Goal: Task Accomplishment & Management: Manage account settings

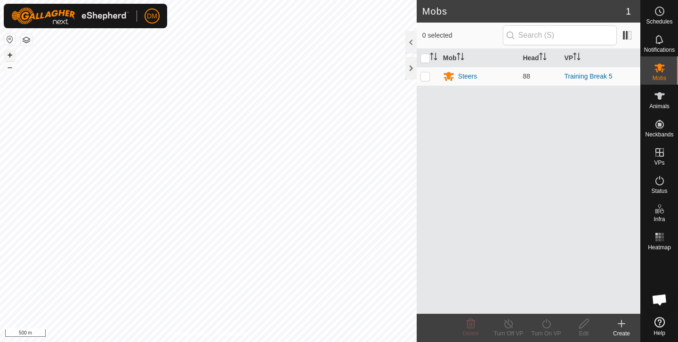
click at [8, 53] on button "+" at bounding box center [9, 54] width 11 height 11
click at [411, 65] on div at bounding box center [411, 68] width 11 height 23
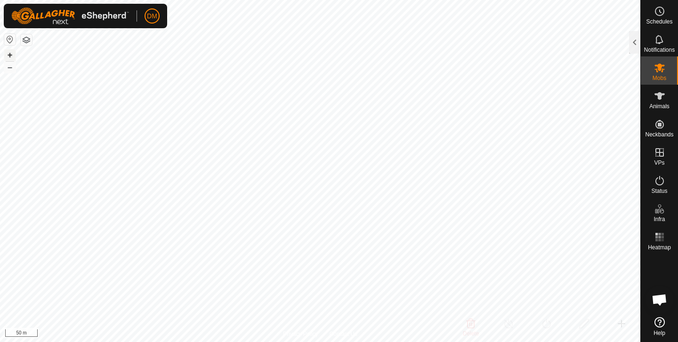
click at [12, 51] on button "+" at bounding box center [9, 54] width 11 height 11
click at [661, 71] on icon at bounding box center [660, 68] width 10 height 9
click at [659, 73] on icon at bounding box center [659, 67] width 11 height 11
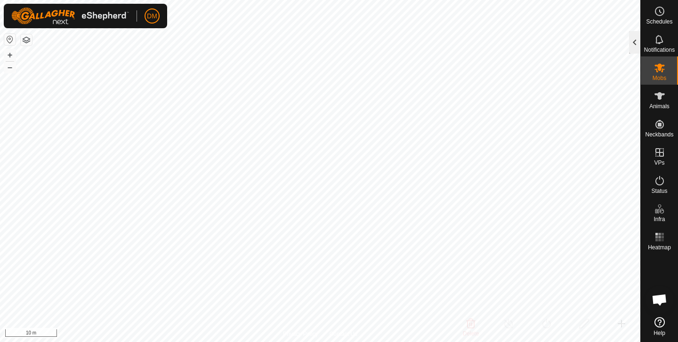
click at [635, 47] on div at bounding box center [634, 42] width 11 height 23
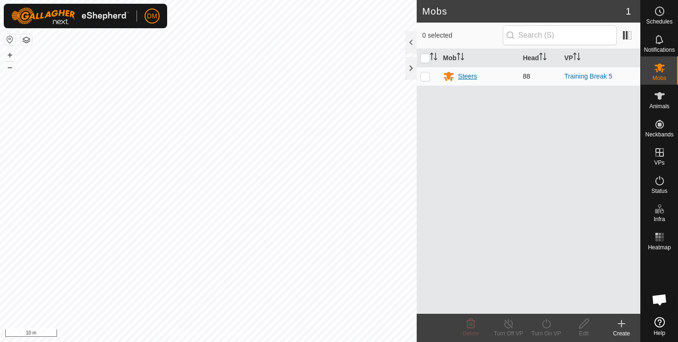
click at [465, 78] on div "Steers" at bounding box center [467, 77] width 19 height 10
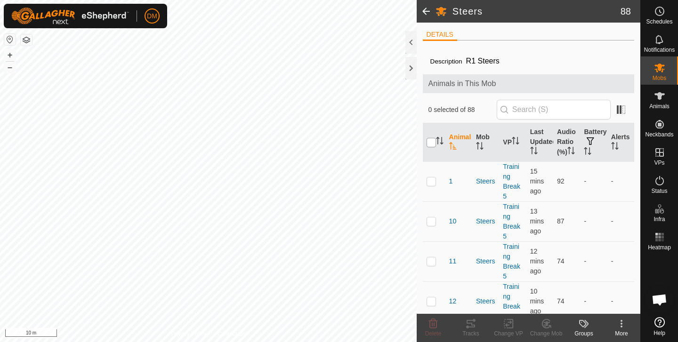
click at [430, 147] on input "checkbox" at bounding box center [431, 142] width 9 height 9
checkbox input "true"
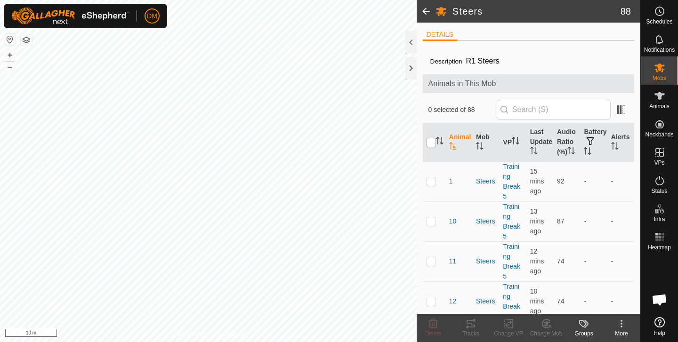
checkbox input "true"
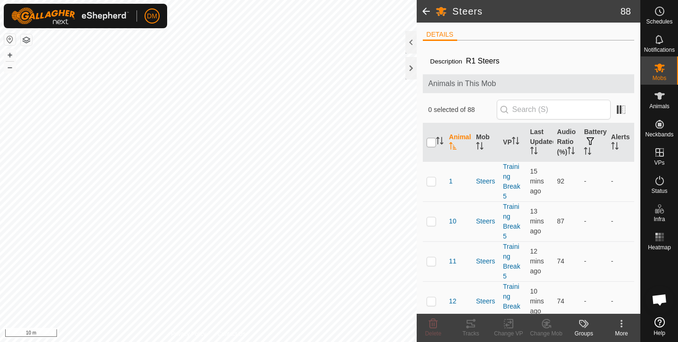
checkbox input "true"
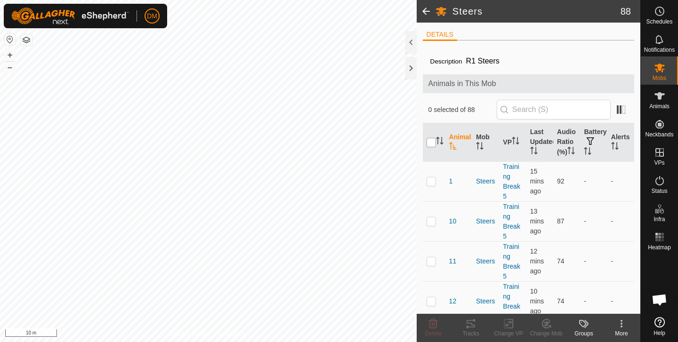
checkbox input "true"
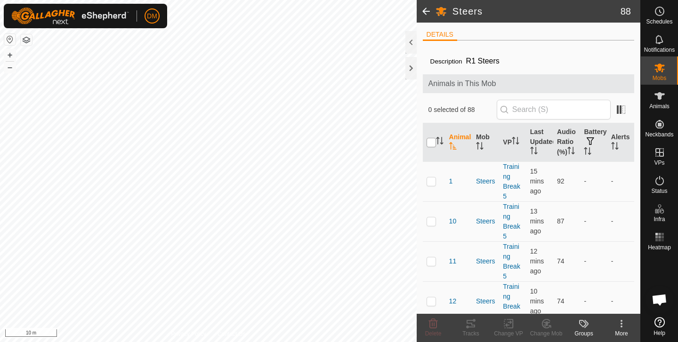
checkbox input "true"
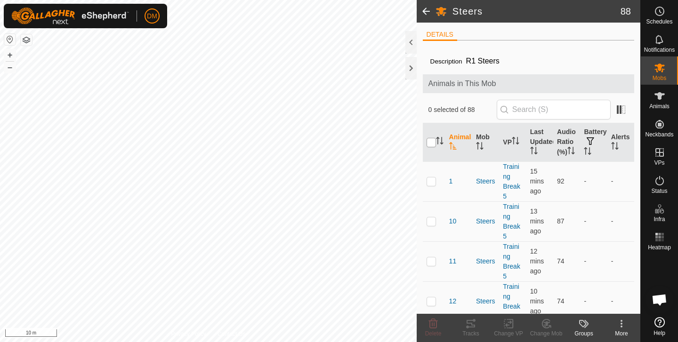
checkbox input "true"
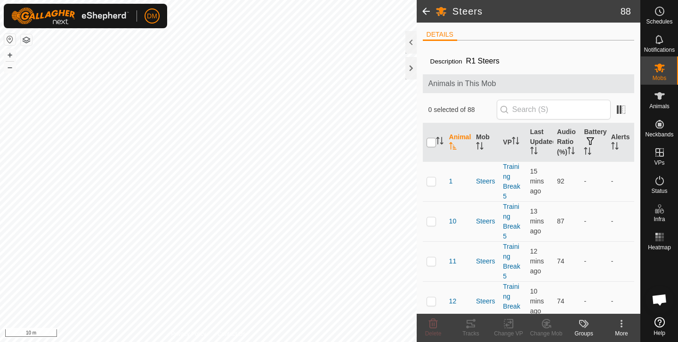
checkbox input "true"
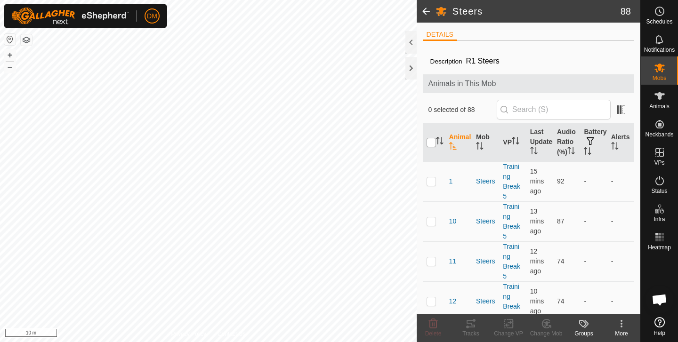
checkbox input "true"
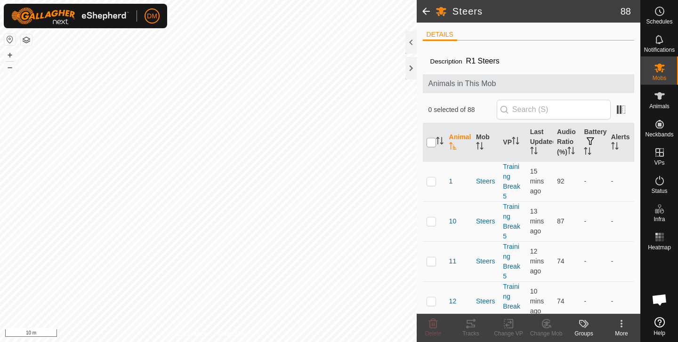
checkbox input "true"
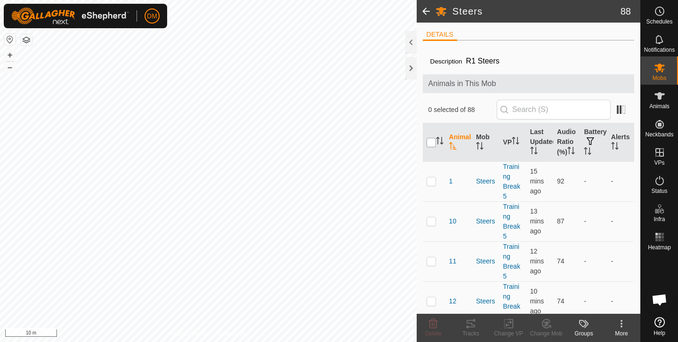
checkbox input "true"
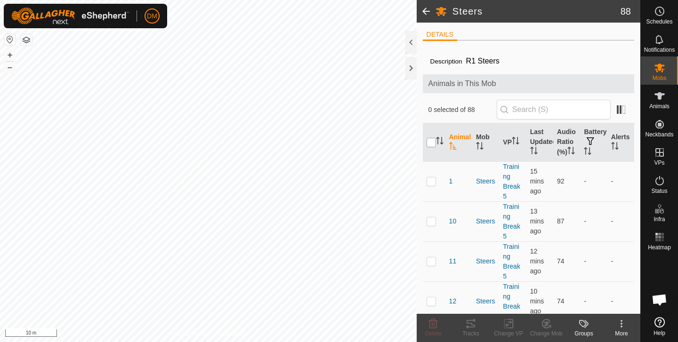
checkbox input "true"
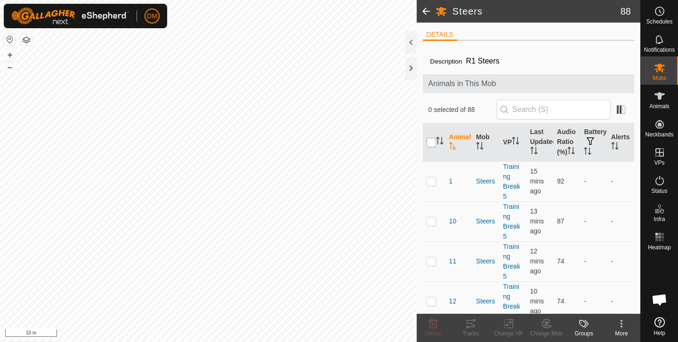
checkbox input "true"
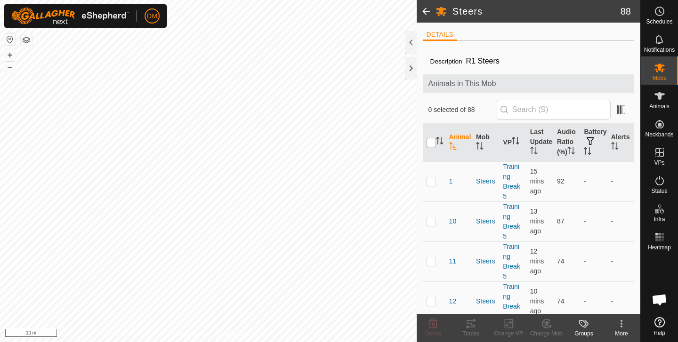
checkbox input "true"
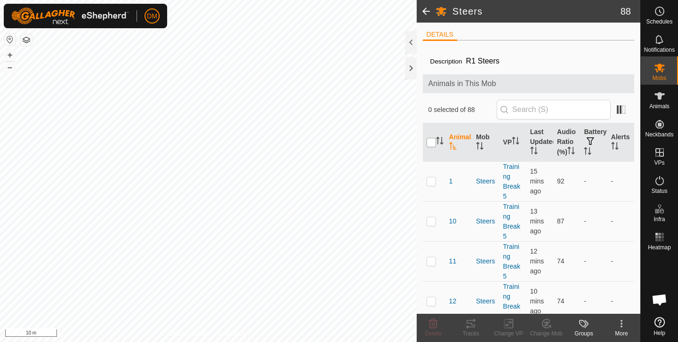
checkbox input "true"
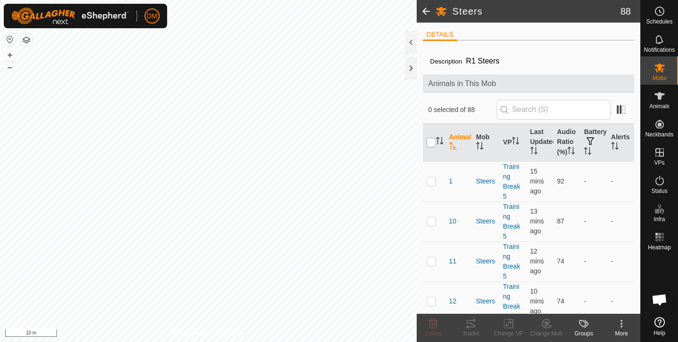
checkbox input "true"
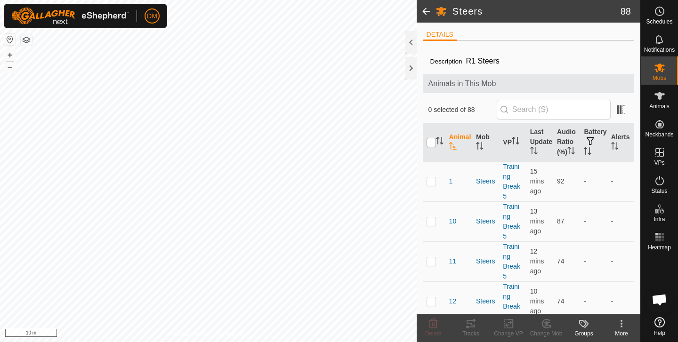
checkbox input "true"
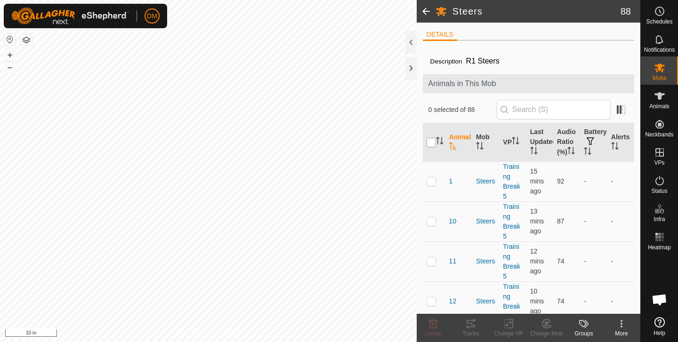
checkbox input "true"
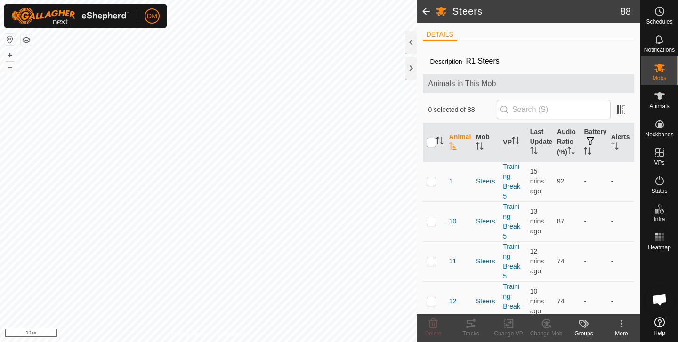
checkbox input "true"
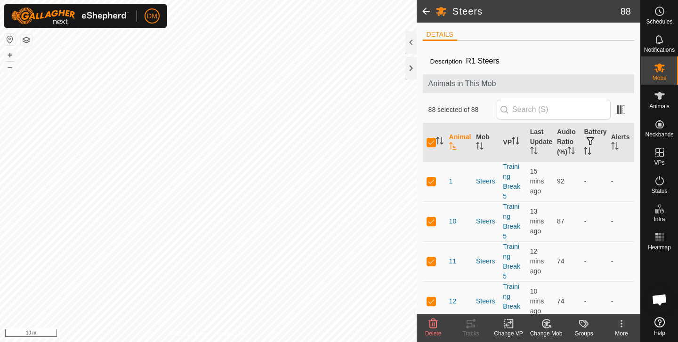
click at [624, 328] on icon at bounding box center [621, 323] width 11 height 11
click at [510, 324] on icon at bounding box center [509, 323] width 12 height 11
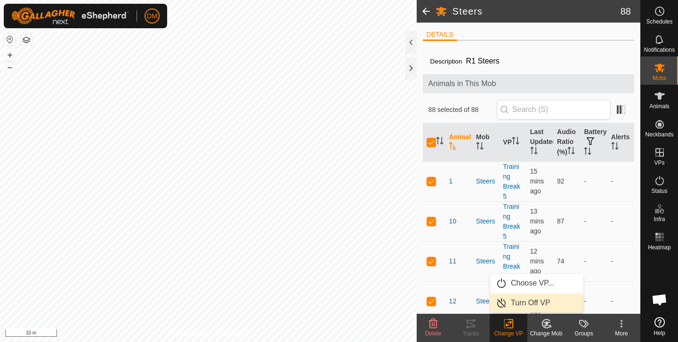
click at [515, 304] on link "Turn Off VP" at bounding box center [536, 303] width 93 height 19
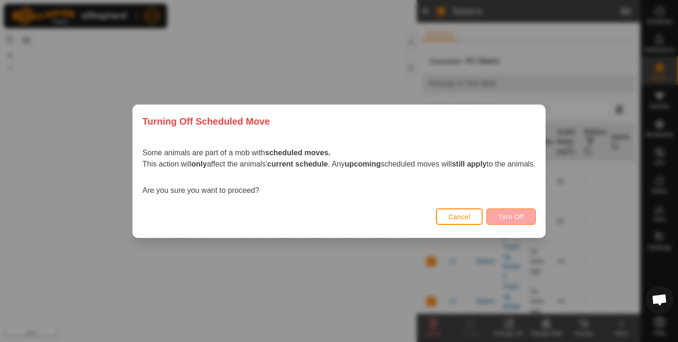
click at [509, 213] on span "Turn Off" at bounding box center [511, 217] width 26 height 8
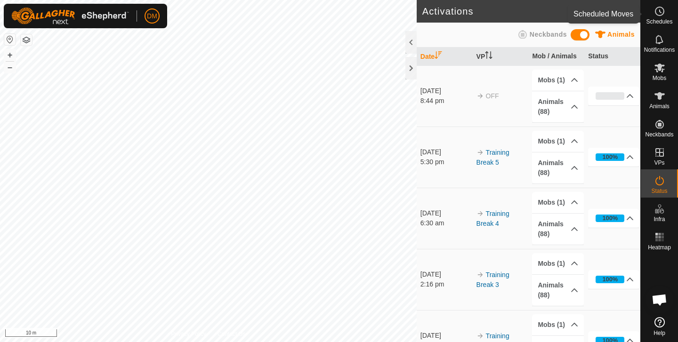
click at [657, 12] on icon at bounding box center [659, 11] width 11 height 11
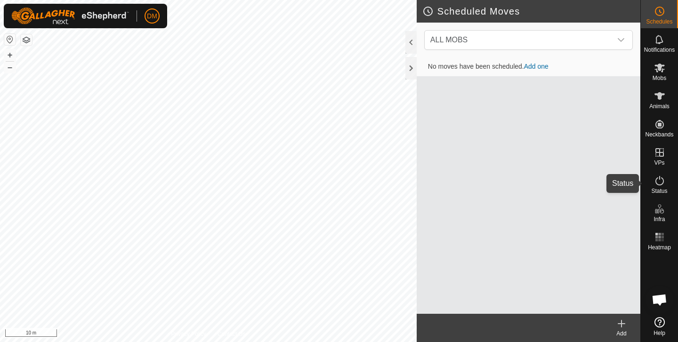
click at [656, 183] on icon at bounding box center [660, 180] width 8 height 9
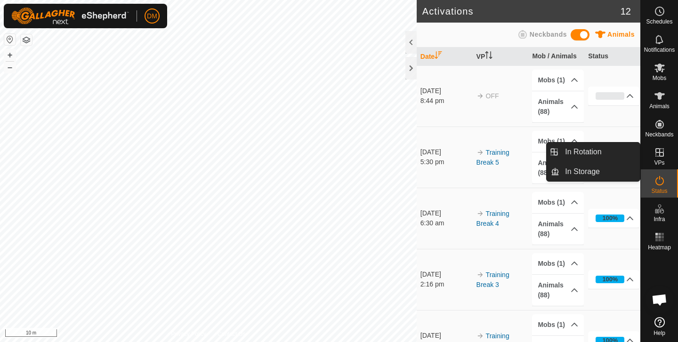
click at [661, 155] on icon at bounding box center [659, 152] width 11 height 11
click at [661, 159] on es-virtualpaddocks-svg-icon at bounding box center [659, 152] width 17 height 15
click at [594, 156] on link "In Rotation" at bounding box center [600, 152] width 81 height 19
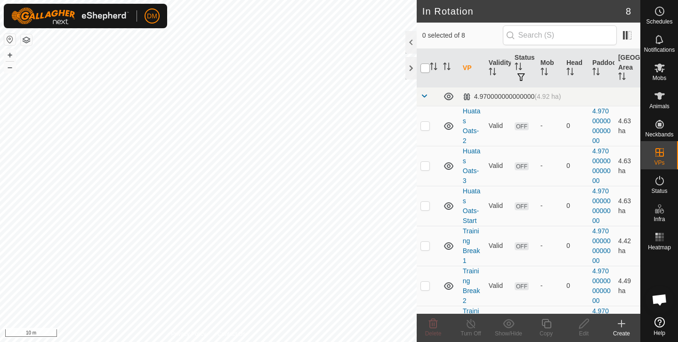
click at [422, 66] on input "checkbox" at bounding box center [425, 68] width 9 height 9
checkbox input "true"
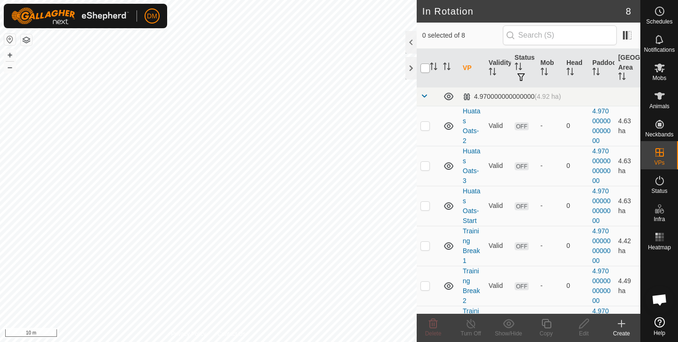
checkbox input "true"
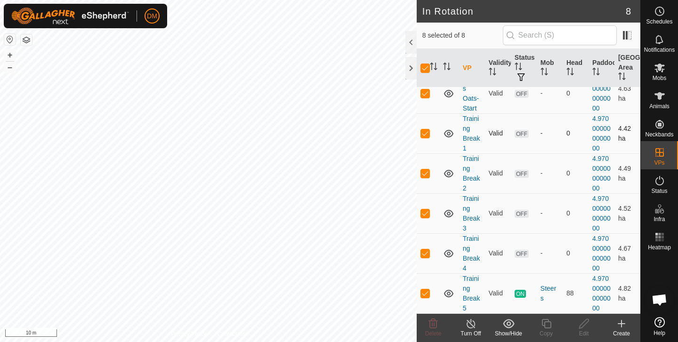
scroll to position [113, 0]
click at [427, 291] on p-checkbox at bounding box center [425, 294] width 9 height 8
checkbox input "false"
click at [435, 326] on icon at bounding box center [433, 323] width 9 height 9
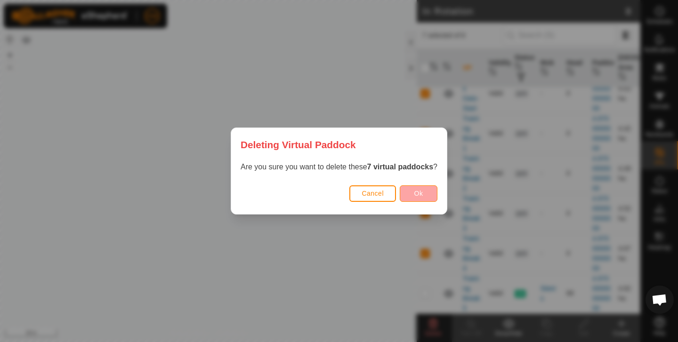
click at [421, 195] on span "Ok" at bounding box center [418, 194] width 9 height 8
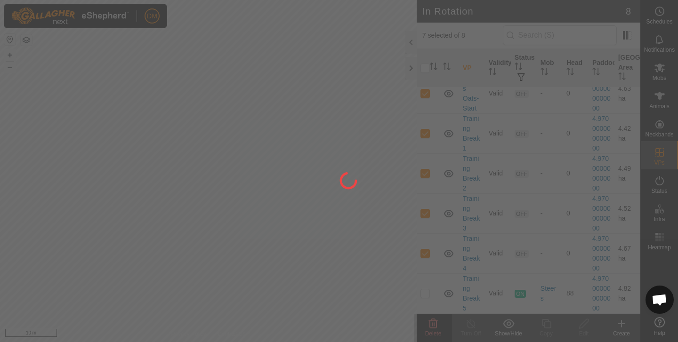
checkbox input "false"
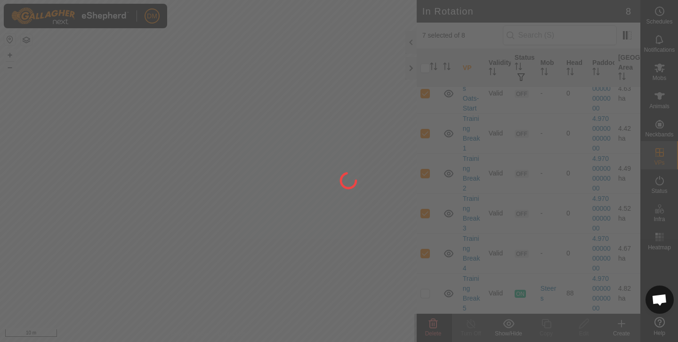
checkbox input "false"
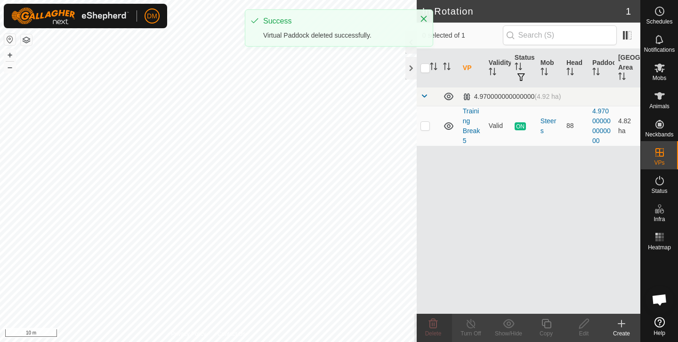
scroll to position [0, 0]
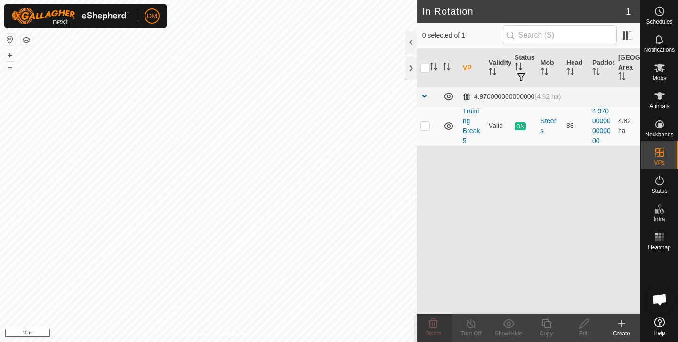
click at [623, 322] on icon at bounding box center [621, 323] width 11 height 11
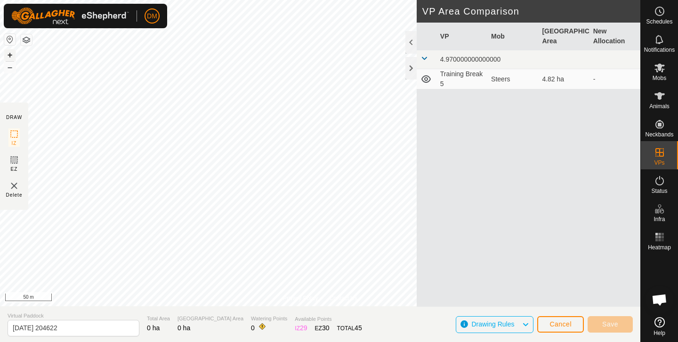
click at [13, 55] on button "+" at bounding box center [9, 54] width 11 height 11
click at [8, 55] on button "+" at bounding box center [9, 54] width 11 height 11
click at [453, 176] on div "Privacy Policy Contact Us 80 0938928384 Steers Training Break 5 + – ⇧ i 10 m DR…" at bounding box center [320, 171] width 641 height 342
click at [452, 223] on div "Privacy Policy Contact Us 80 0938928384 Steers Training Break 5 + – ⇧ i 10 m DR…" at bounding box center [320, 171] width 641 height 342
click at [228, 0] on html "DM Schedules Notifications Mobs Animals Neckbands VPs Status Infra Heatmap Help…" at bounding box center [339, 171] width 678 height 342
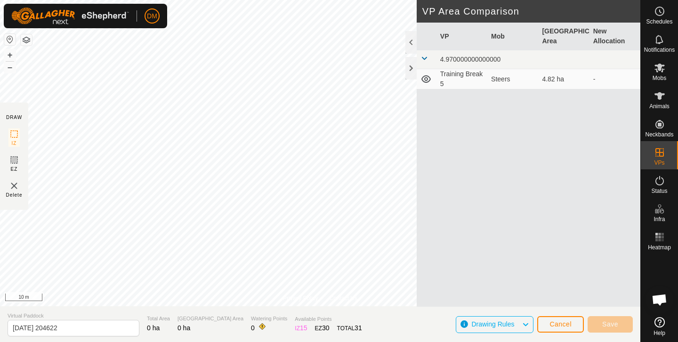
click at [255, 0] on html "DM Schedules Notifications Mobs Animals Neckbands VPs Status Infra Heatmap Help…" at bounding box center [339, 171] width 678 height 342
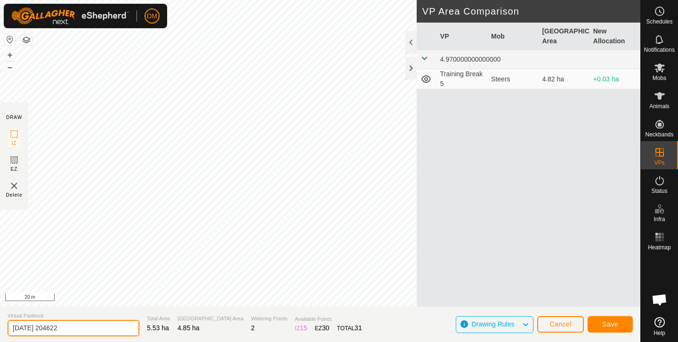
click at [73, 325] on input "[DATE] 204622" at bounding box center [74, 328] width 132 height 16
drag, startPoint x: 73, startPoint y: 325, endPoint x: 9, endPoint y: 321, distance: 64.7
click at [9, 321] on input "[DATE] 204622" at bounding box center [74, 328] width 132 height 16
type input "Huatas Oats 1"
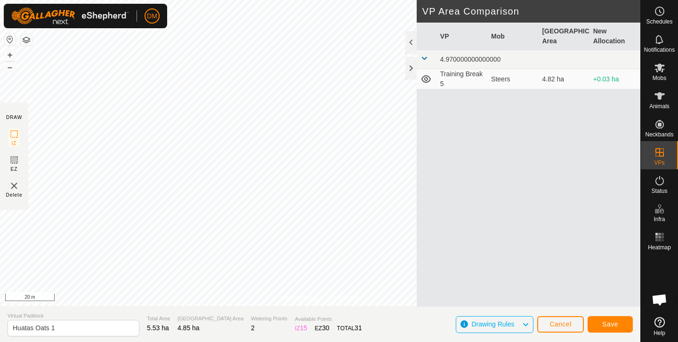
click at [612, 323] on span "Save" at bounding box center [610, 325] width 16 height 8
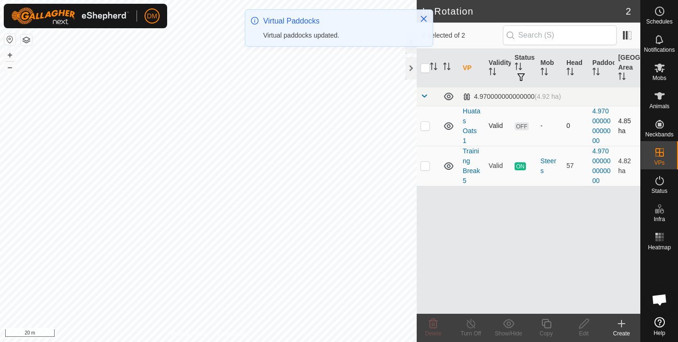
click at [426, 129] on p-checkbox at bounding box center [425, 126] width 9 height 8
checkbox input "true"
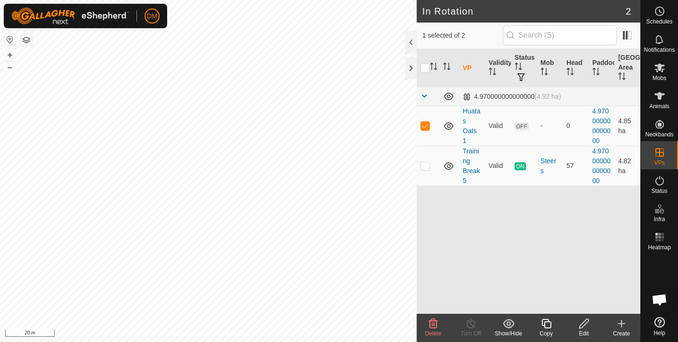
click at [546, 326] on icon at bounding box center [547, 323] width 12 height 11
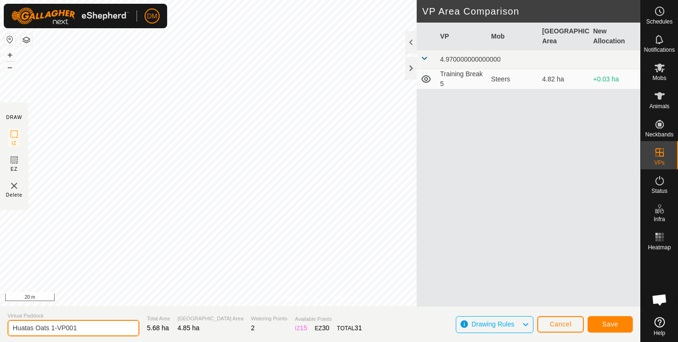
drag, startPoint x: 51, startPoint y: 327, endPoint x: 82, endPoint y: 327, distance: 31.6
click at [84, 327] on input "Huatas Oats 1-VP001" at bounding box center [74, 328] width 132 height 16
type input "Huatas Oats 2"
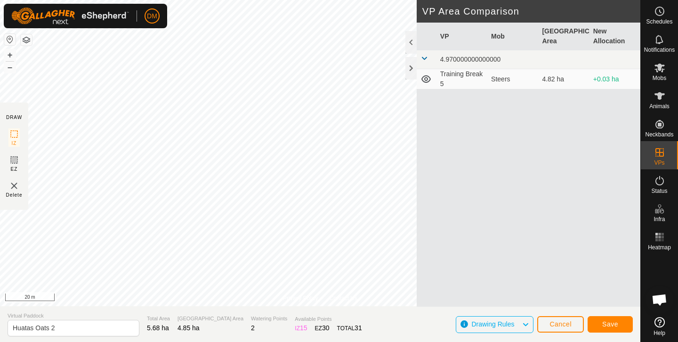
click at [611, 325] on span "Save" at bounding box center [610, 325] width 16 height 8
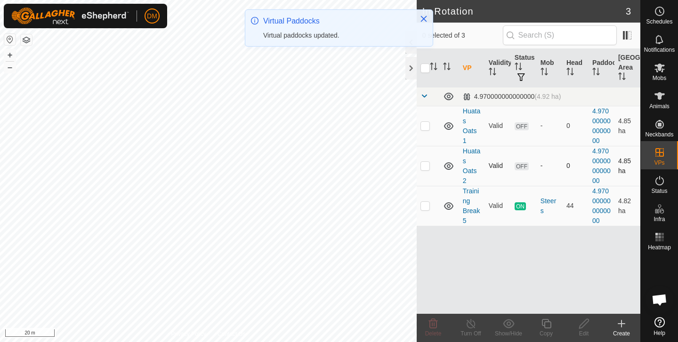
click at [423, 166] on p-checkbox at bounding box center [425, 166] width 9 height 8
checkbox input "true"
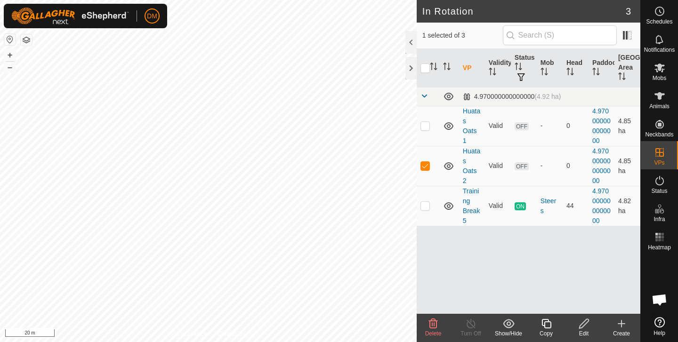
click at [624, 324] on icon at bounding box center [621, 324] width 7 height 0
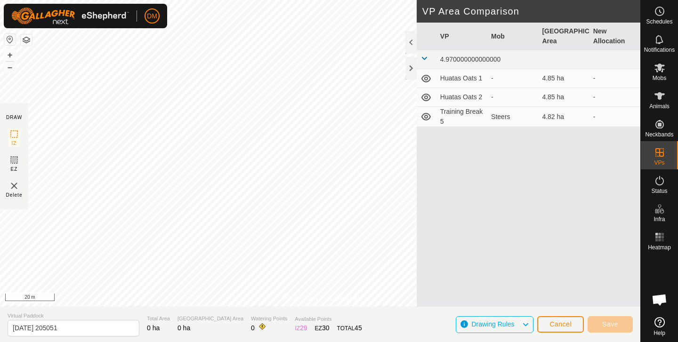
click at [554, 321] on span "Cancel" at bounding box center [561, 325] width 22 height 8
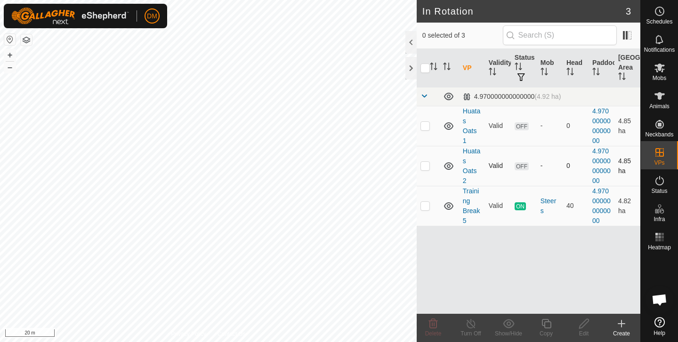
click at [427, 166] on p-checkbox at bounding box center [425, 166] width 9 height 8
checkbox input "true"
click at [545, 322] on icon at bounding box center [546, 323] width 9 height 9
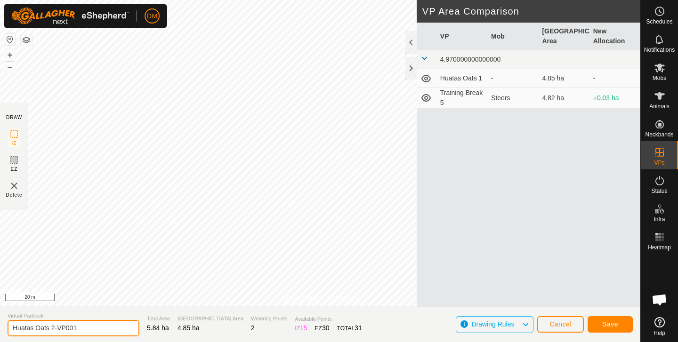
drag, startPoint x: 50, startPoint y: 327, endPoint x: 89, endPoint y: 326, distance: 38.2
click at [89, 326] on input "Huatas Oats 2-VP001" at bounding box center [74, 328] width 132 height 16
type input "Huatas Oats 3"
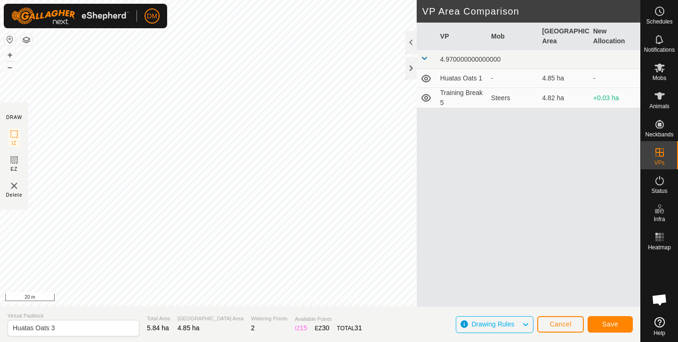
click at [611, 324] on span "Save" at bounding box center [610, 325] width 16 height 8
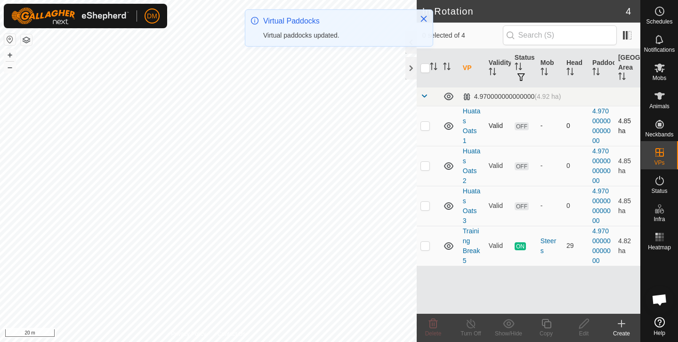
click at [424, 129] on p-checkbox at bounding box center [425, 126] width 9 height 8
checkbox input "true"
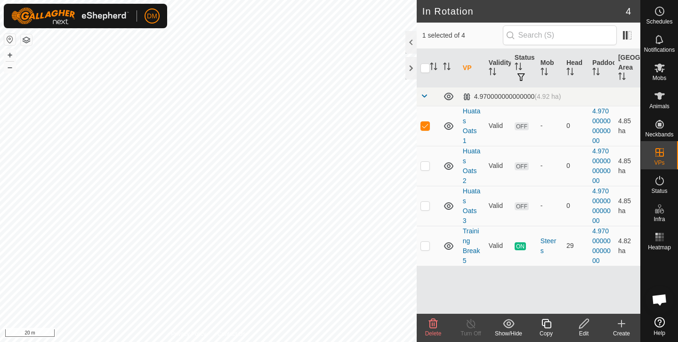
click at [586, 325] on icon at bounding box center [584, 323] width 12 height 11
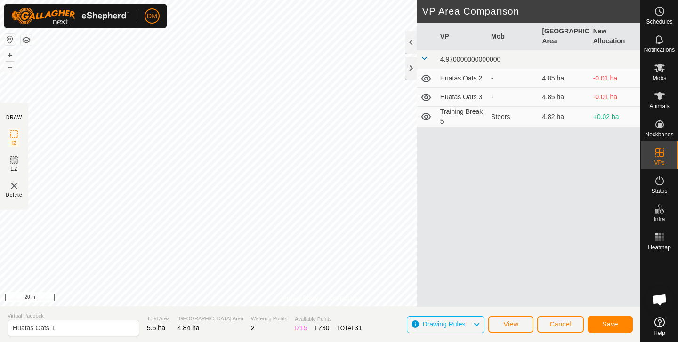
click at [610, 324] on span "Save" at bounding box center [610, 325] width 16 height 8
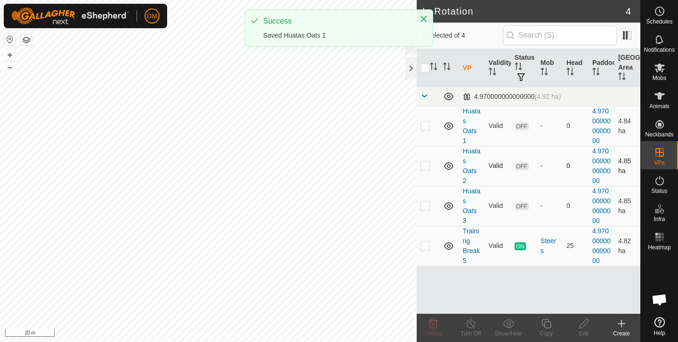
click at [423, 167] on p-checkbox at bounding box center [425, 166] width 9 height 8
checkbox input "true"
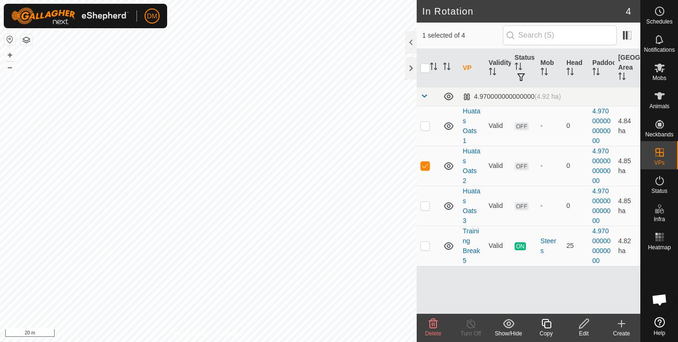
click at [583, 322] on icon at bounding box center [584, 323] width 12 height 11
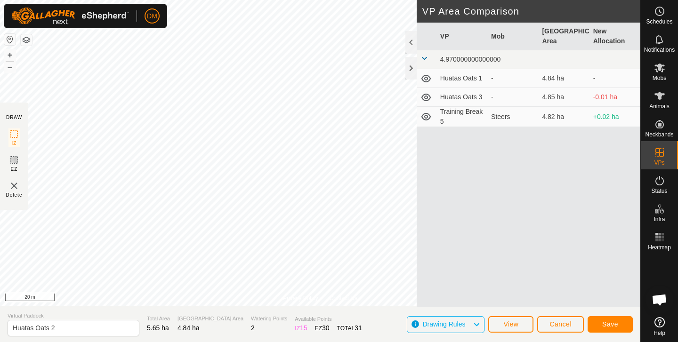
click at [613, 323] on span "Save" at bounding box center [610, 325] width 16 height 8
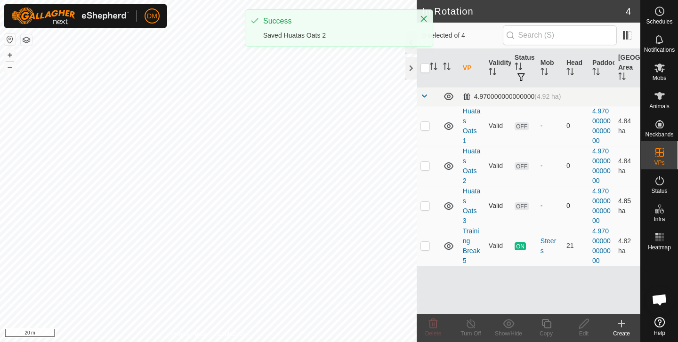
click at [426, 206] on p-checkbox at bounding box center [425, 206] width 9 height 8
checkbox input "true"
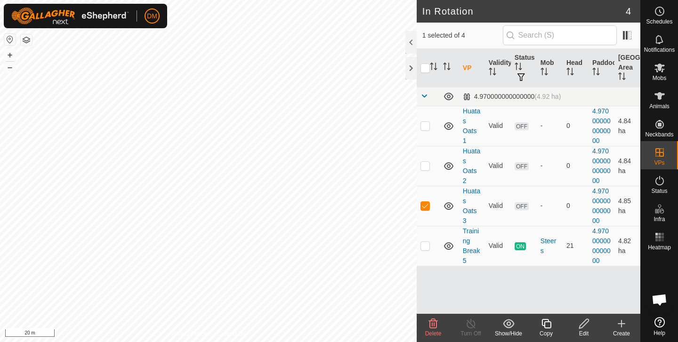
click at [580, 321] on icon at bounding box center [584, 323] width 12 height 11
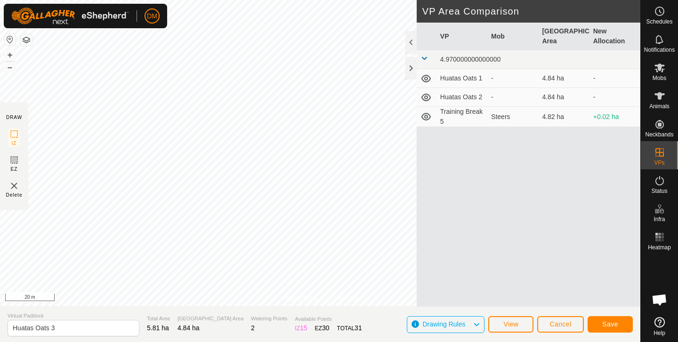
click at [605, 321] on span "Save" at bounding box center [610, 325] width 16 height 8
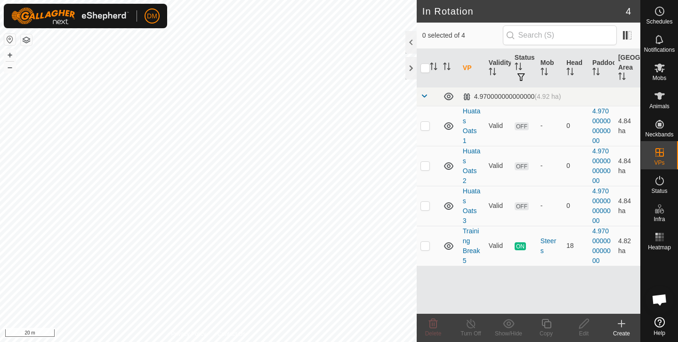
click at [622, 330] on div "Create" at bounding box center [622, 334] width 38 height 8
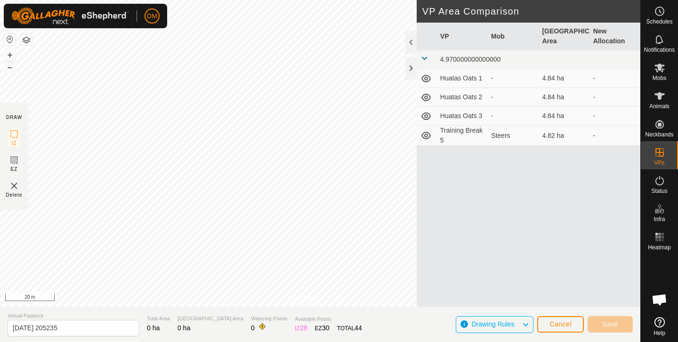
click at [556, 322] on span "Cancel" at bounding box center [561, 325] width 22 height 8
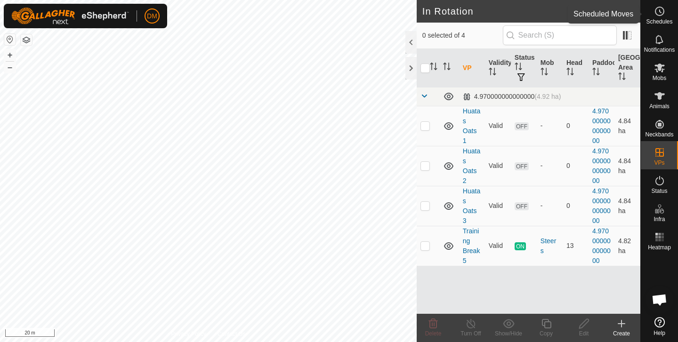
click at [657, 15] on circle at bounding box center [660, 11] width 8 height 8
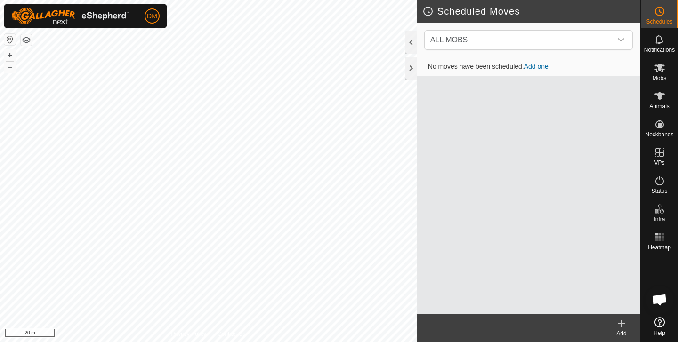
click at [544, 68] on link "Add one" at bounding box center [536, 67] width 24 height 8
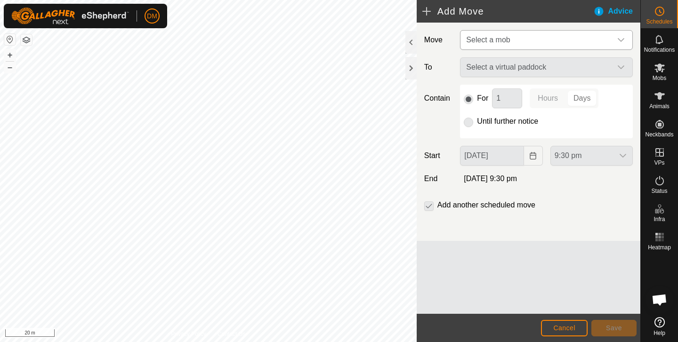
click at [542, 40] on span "Select a mob" at bounding box center [536, 40] width 149 height 19
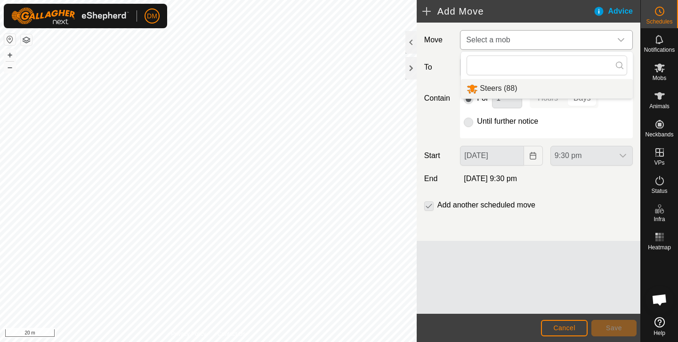
click at [490, 90] on li "Steers (88)" at bounding box center [547, 88] width 172 height 19
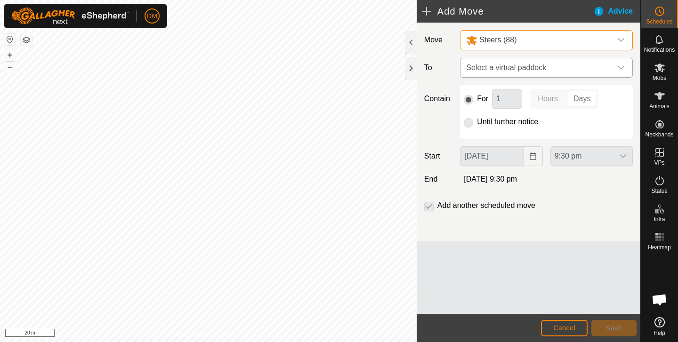
click at [487, 68] on span "Select a virtual paddock" at bounding box center [536, 67] width 149 height 19
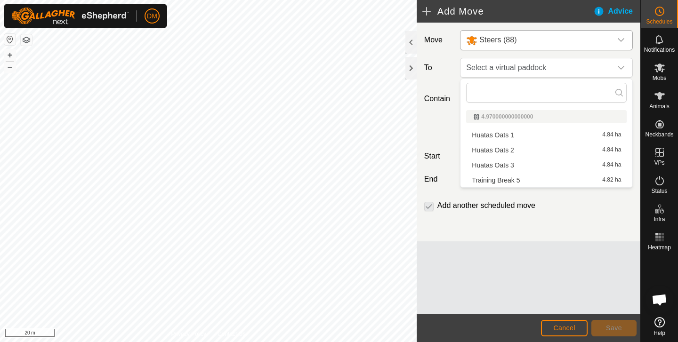
click at [495, 136] on li "Huatas Oats 1 4.84 ha" at bounding box center [546, 135] width 161 height 14
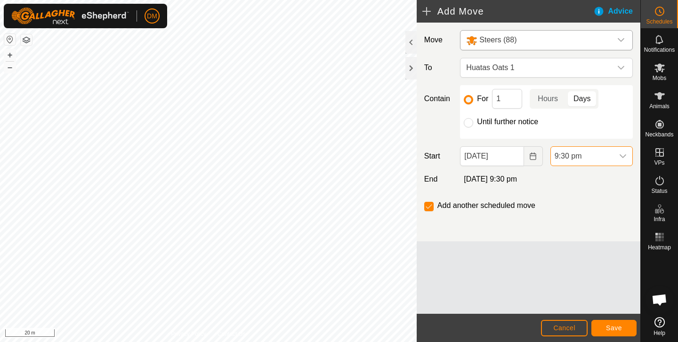
click at [557, 154] on span "9:30 pm" at bounding box center [582, 156] width 63 height 19
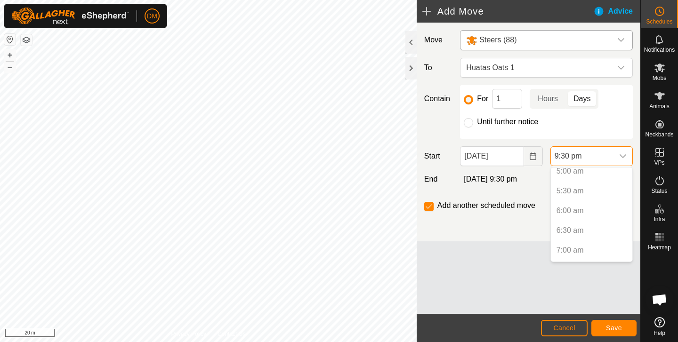
scroll to position [203, 0]
click at [570, 191] on p-selectitem "5:30 am" at bounding box center [591, 191] width 81 height 19
click at [513, 158] on input "[DATE]" at bounding box center [492, 156] width 64 height 20
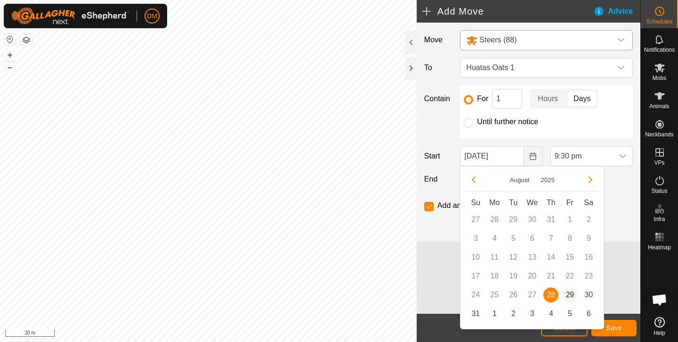
click at [567, 294] on span "29" at bounding box center [569, 295] width 15 height 15
type input "[DATE]"
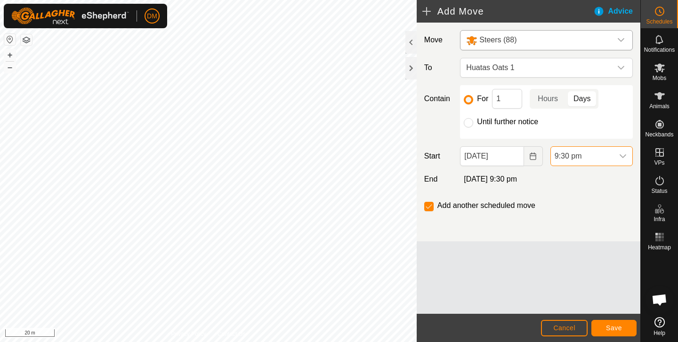
click at [576, 158] on span "9:30 pm" at bounding box center [582, 156] width 63 height 19
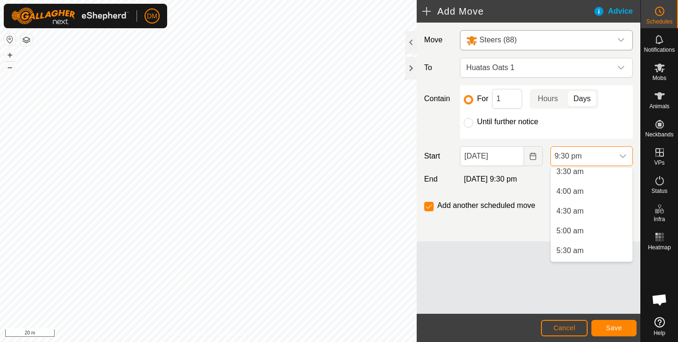
scroll to position [150, 0]
click at [570, 245] on li "5:30 am" at bounding box center [591, 244] width 81 height 19
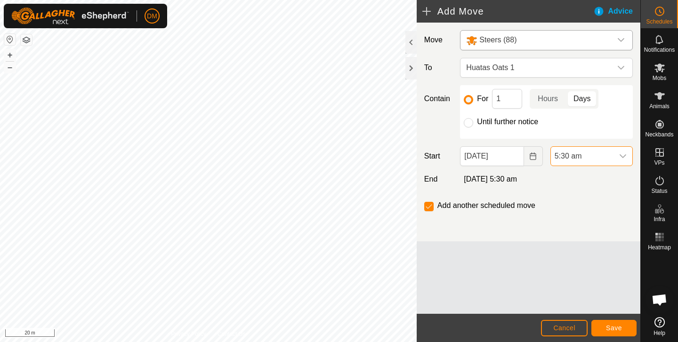
scroll to position [775, 0]
click at [614, 328] on span "Save" at bounding box center [614, 329] width 16 height 8
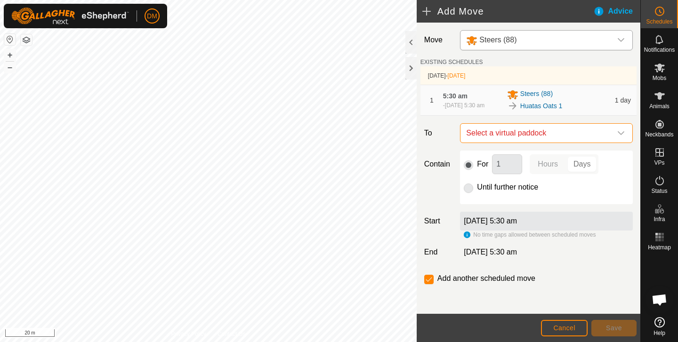
click at [525, 138] on span "Select a virtual paddock" at bounding box center [536, 133] width 149 height 19
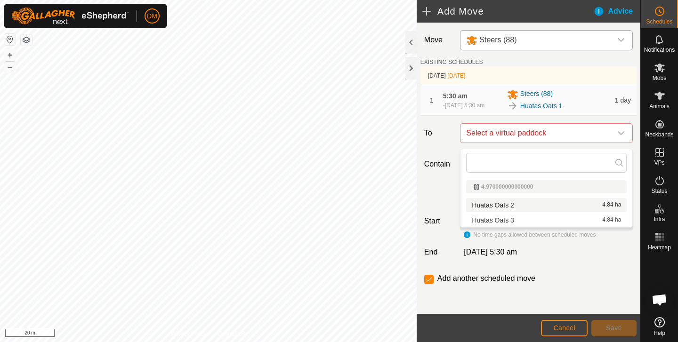
click at [512, 206] on li "Huatas Oats 2 4.84 ha" at bounding box center [546, 205] width 161 height 14
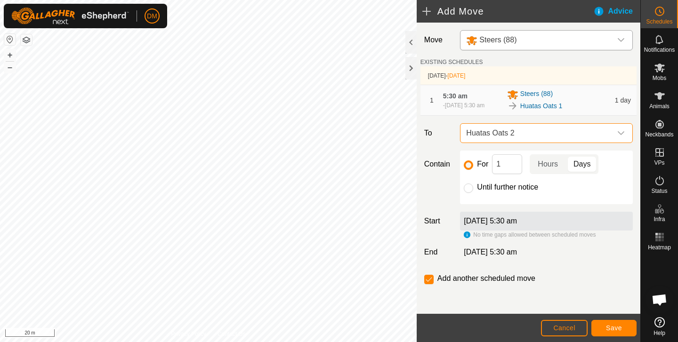
click at [613, 327] on span "Save" at bounding box center [614, 329] width 16 height 8
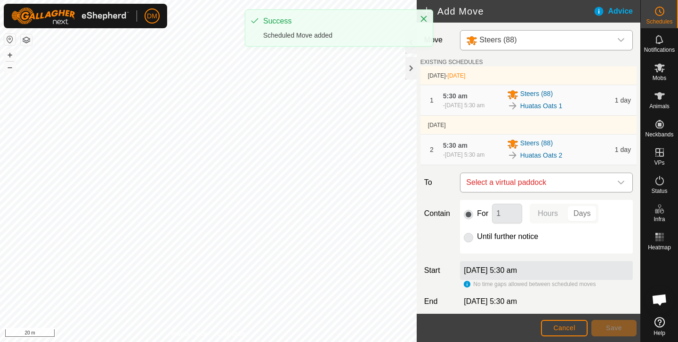
click at [519, 192] on span "Select a virtual paddock" at bounding box center [536, 182] width 149 height 19
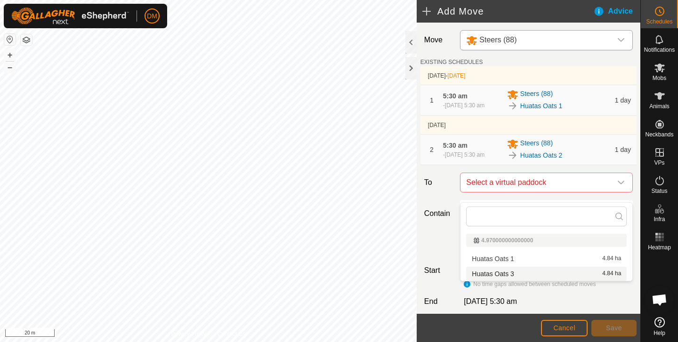
click at [516, 275] on li "Huatas Oats 3 4.84 ha" at bounding box center [546, 274] width 161 height 14
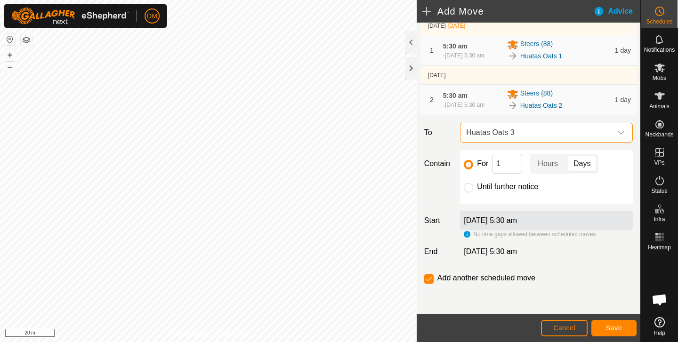
scroll to position [59, 0]
click at [468, 186] on input "Until further notice" at bounding box center [468, 187] width 9 height 9
radio input "true"
checkbox input "false"
click at [620, 327] on span "Save" at bounding box center [614, 329] width 16 height 8
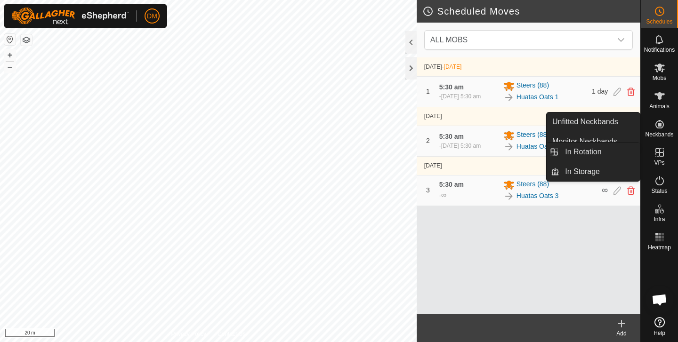
click at [664, 155] on icon at bounding box center [659, 152] width 11 height 11
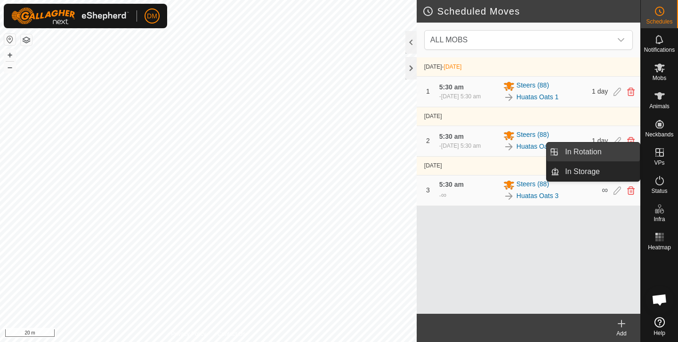
click at [598, 153] on link "In Rotation" at bounding box center [600, 152] width 81 height 19
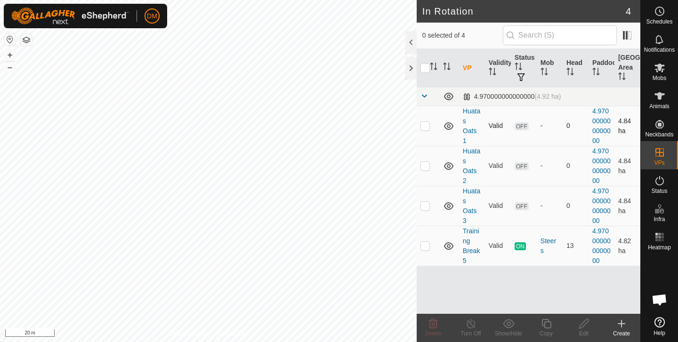
click at [426, 128] on p-checkbox at bounding box center [425, 126] width 9 height 8
checkbox input "true"
click at [429, 162] on p-checkbox at bounding box center [425, 166] width 9 height 8
checkbox input "true"
click at [428, 206] on p-checkbox at bounding box center [425, 206] width 9 height 8
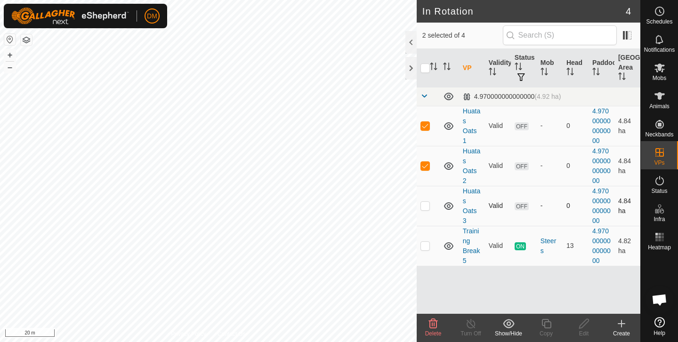
checkbox input "true"
click at [423, 166] on p-checkbox at bounding box center [425, 166] width 9 height 8
checkbox input "false"
click at [423, 129] on p-checkbox at bounding box center [425, 126] width 9 height 8
checkbox input "false"
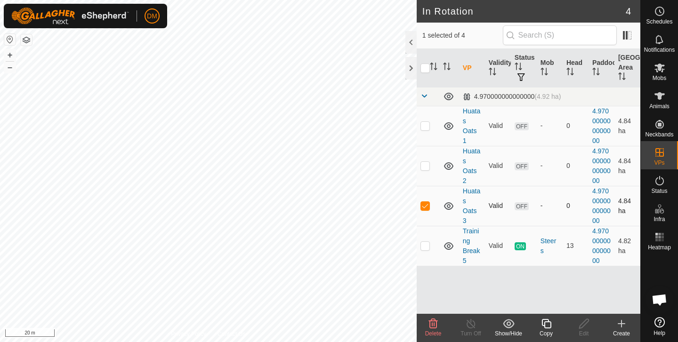
click at [424, 205] on p-checkbox at bounding box center [425, 206] width 9 height 8
checkbox input "false"
click at [664, 11] on circle at bounding box center [660, 11] width 8 height 8
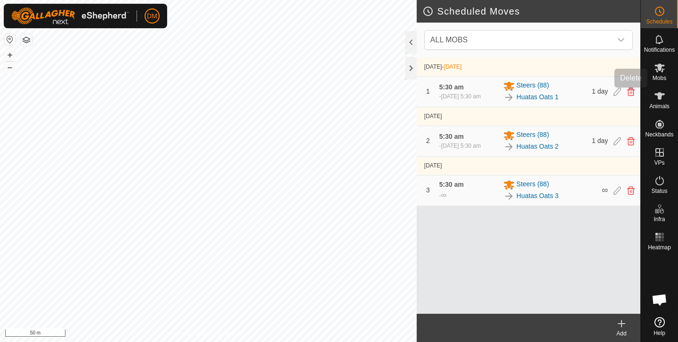
click at [631, 92] on icon at bounding box center [631, 92] width 8 height 8
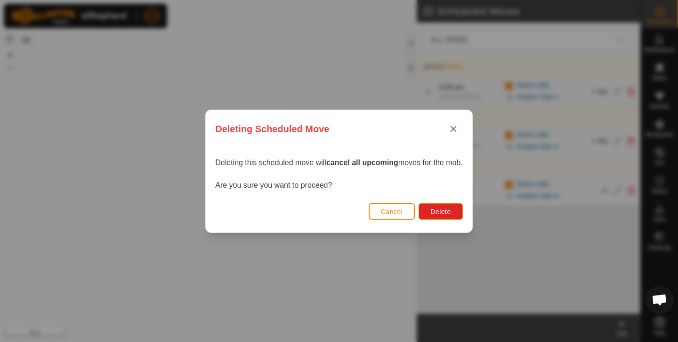
click at [400, 210] on span "Cancel" at bounding box center [392, 212] width 22 height 8
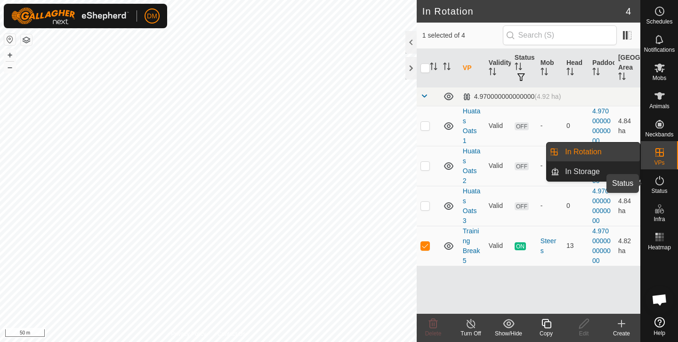
click at [663, 183] on icon at bounding box center [660, 180] width 8 height 9
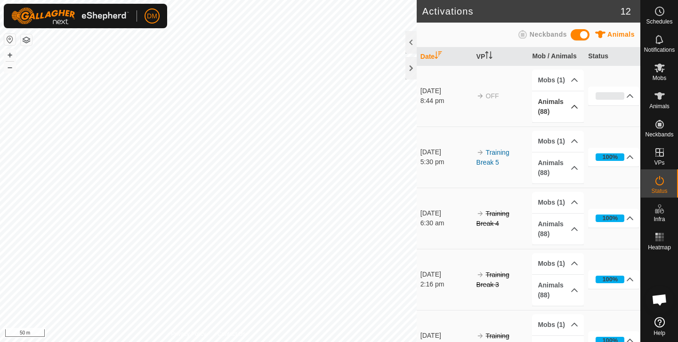
click at [575, 105] on p-accordion-header "Animals (88)" at bounding box center [557, 106] width 51 height 31
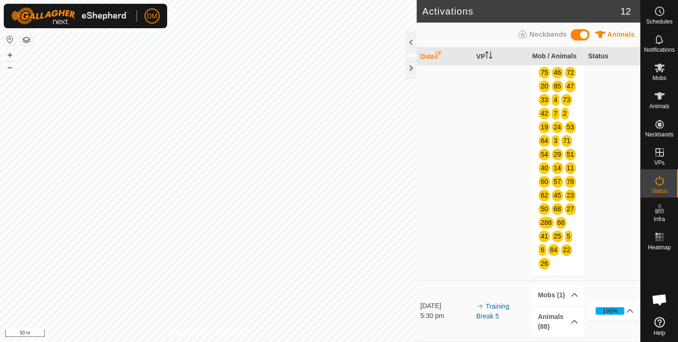
scroll to position [284, 0]
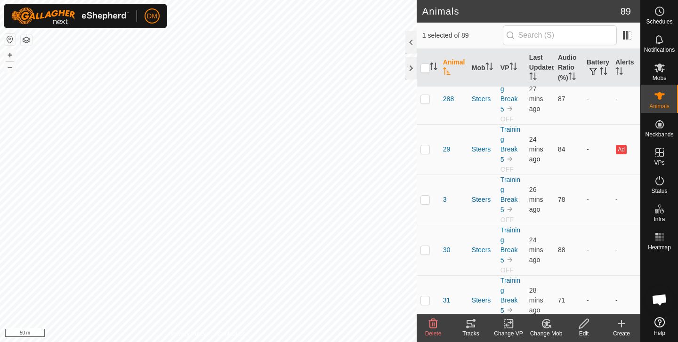
scroll to position [1122, 0]
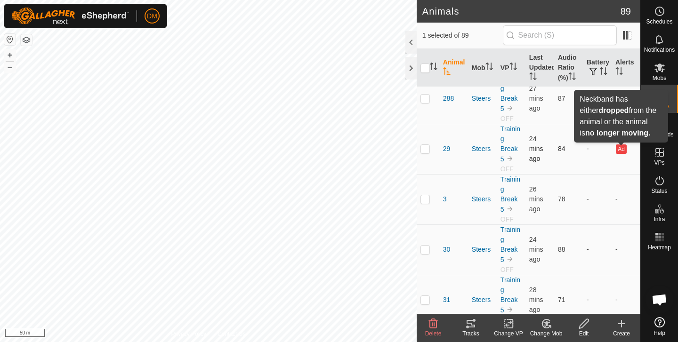
click at [622, 148] on button "Ad" at bounding box center [621, 149] width 10 height 9
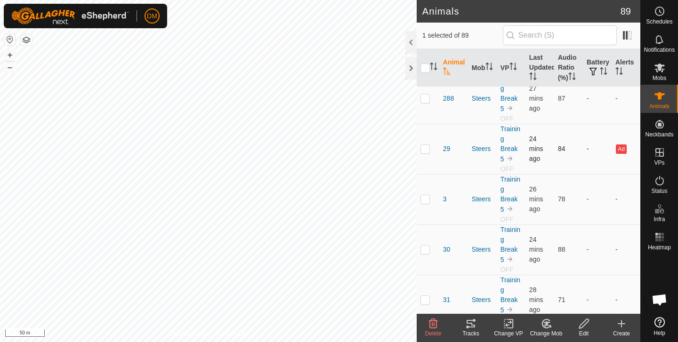
click at [621, 150] on button "Ad" at bounding box center [621, 149] width 10 height 9
click at [448, 150] on span "29" at bounding box center [447, 149] width 8 height 10
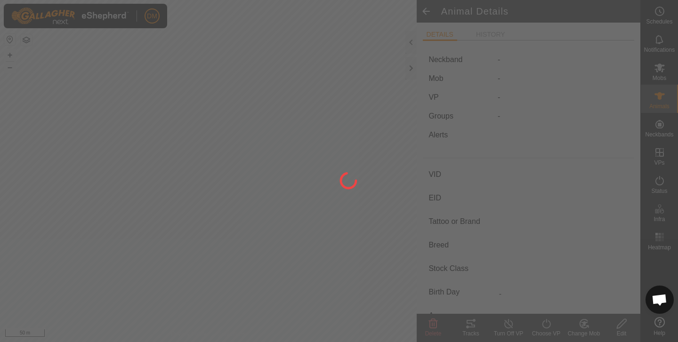
type input "29"
type input "-"
type input "Hereford"
type input "-"
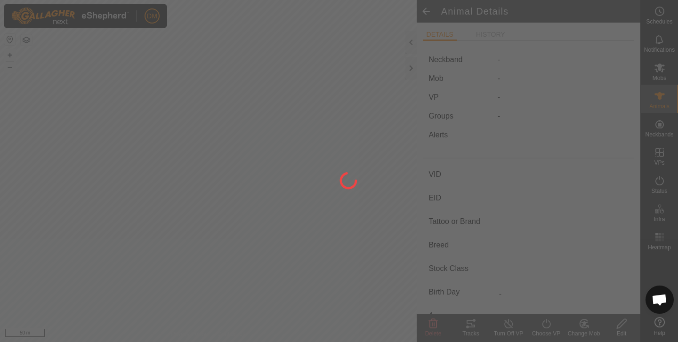
type input "-"
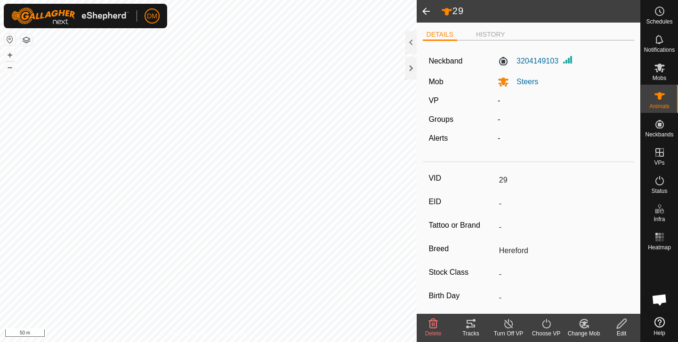
click at [424, 8] on span at bounding box center [426, 11] width 19 height 23
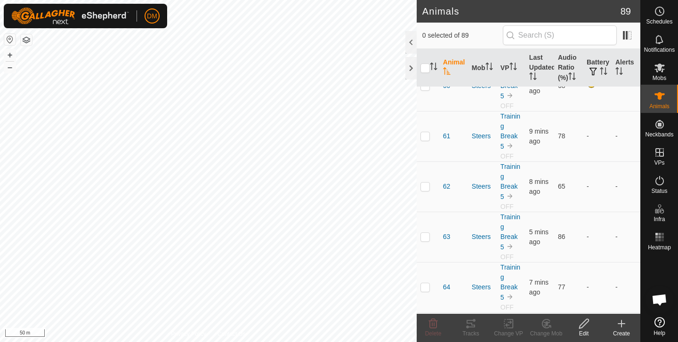
scroll to position [2940, 0]
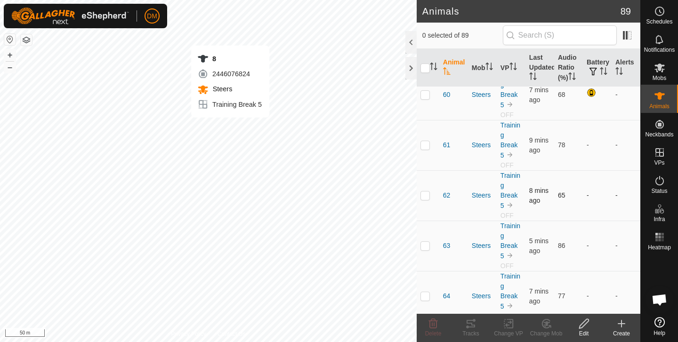
checkbox input "true"
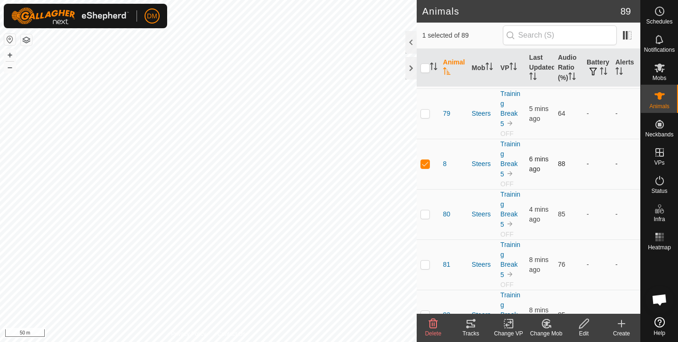
scroll to position [3928, 0]
click at [444, 160] on span "8" at bounding box center [445, 165] width 4 height 10
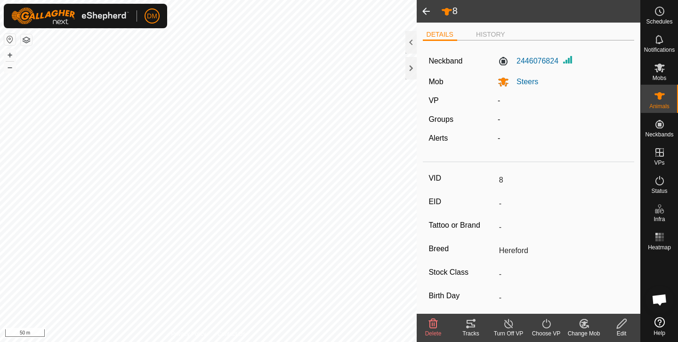
click at [473, 324] on icon at bounding box center [470, 323] width 11 height 11
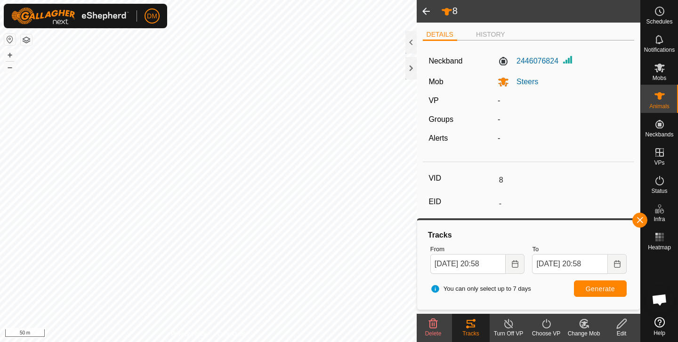
click at [424, 9] on span at bounding box center [426, 11] width 19 height 23
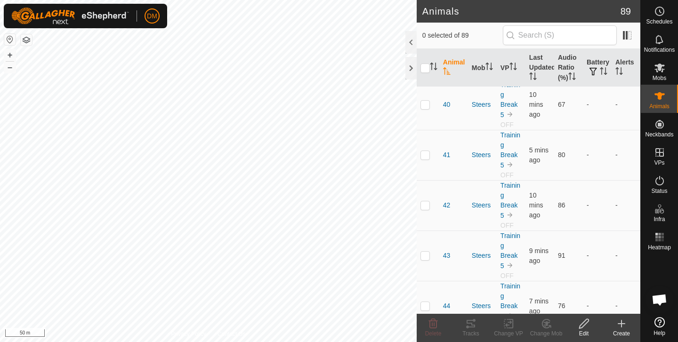
scroll to position [1832, 0]
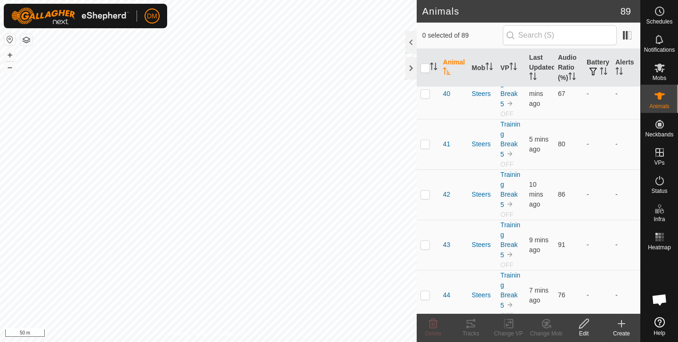
click at [550, 46] on div "0 selected of 89" at bounding box center [529, 36] width 224 height 26
click at [550, 34] on input "text" at bounding box center [560, 35] width 114 height 20
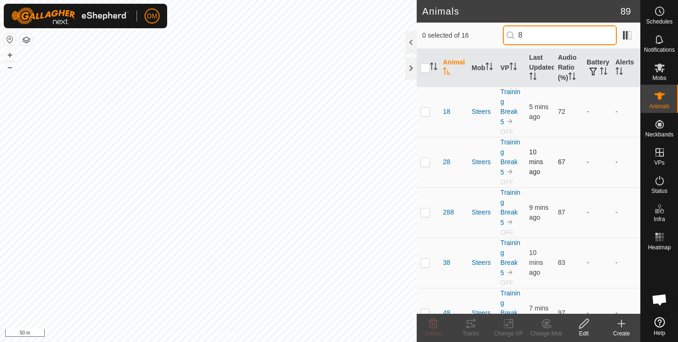
scroll to position [7, 0]
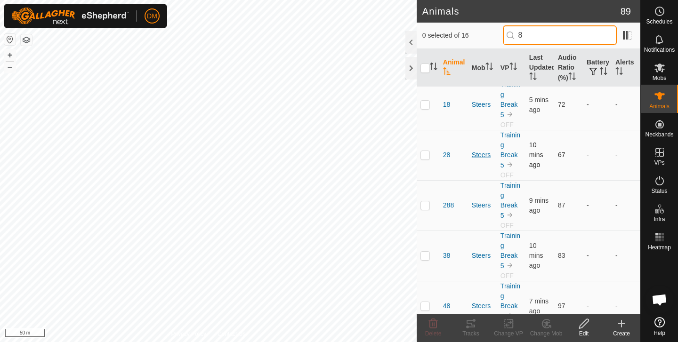
type input "8"
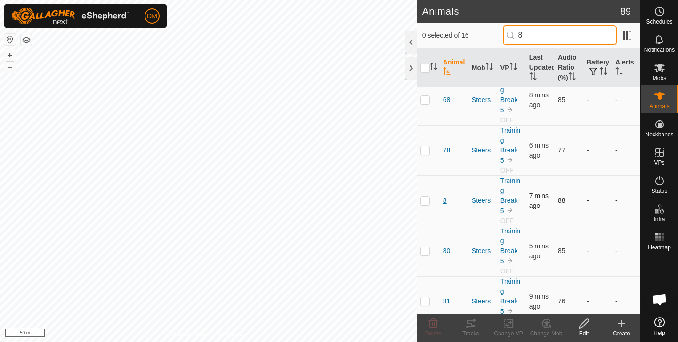
scroll to position [315, 0]
click at [444, 201] on span "8" at bounding box center [445, 200] width 4 height 10
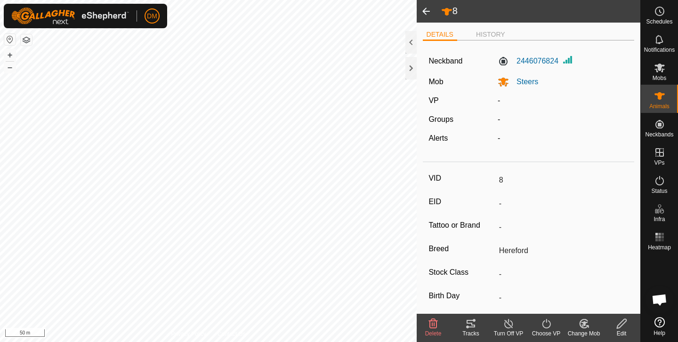
click at [473, 321] on icon at bounding box center [471, 324] width 8 height 8
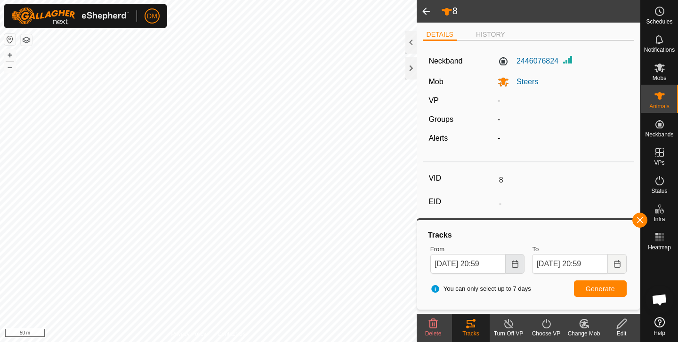
click at [510, 263] on button "Choose Date" at bounding box center [515, 264] width 19 height 20
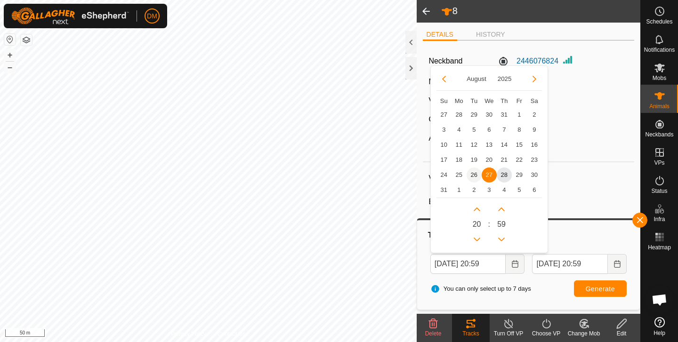
click at [473, 173] on span "26" at bounding box center [474, 175] width 15 height 15
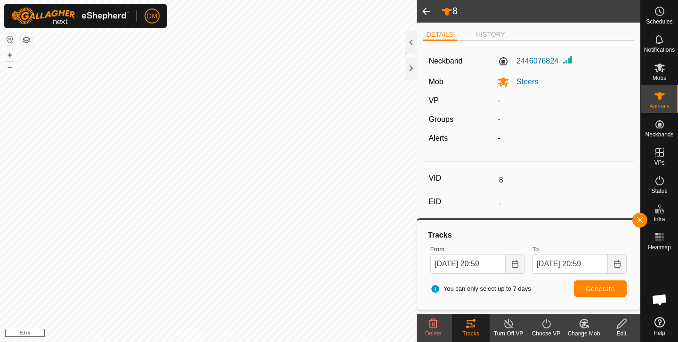
click at [593, 290] on span "Generate" at bounding box center [600, 289] width 29 height 8
click at [6, 55] on button "+" at bounding box center [9, 54] width 11 height 11
click at [517, 264] on icon "Choose Date" at bounding box center [515, 264] width 8 height 8
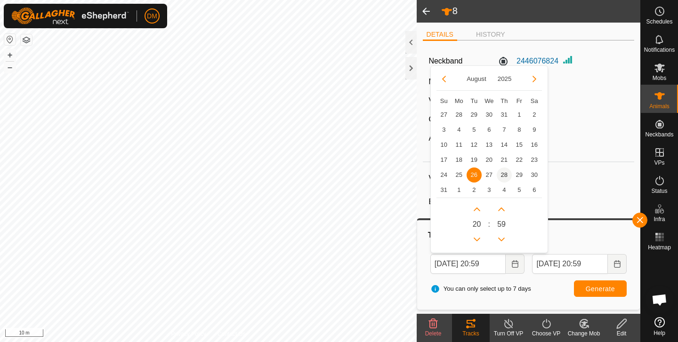
click at [502, 176] on span "28" at bounding box center [504, 175] width 15 height 15
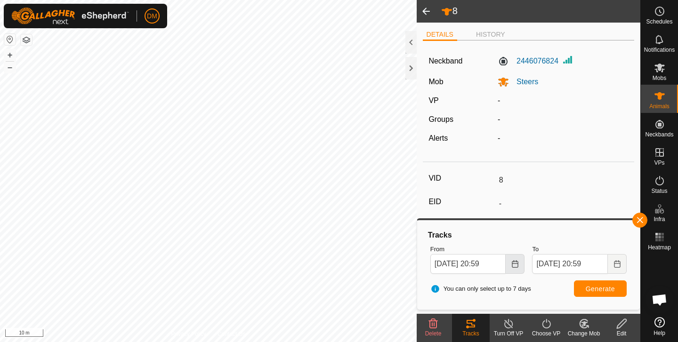
click at [512, 261] on icon "Choose Date" at bounding box center [515, 264] width 6 height 8
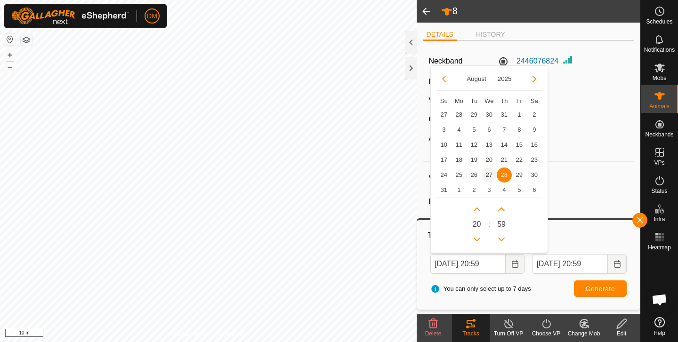
click at [489, 177] on span "27" at bounding box center [489, 175] width 15 height 15
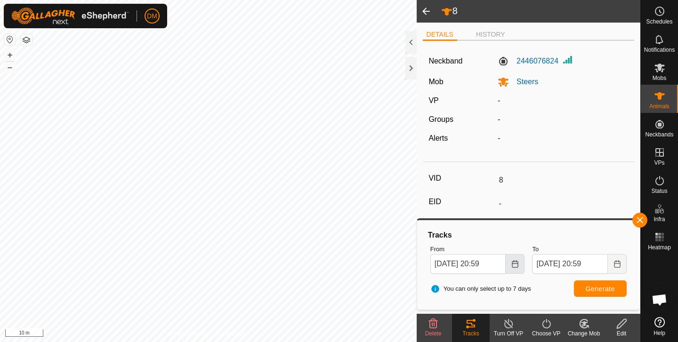
click at [516, 261] on icon "Choose Date" at bounding box center [515, 264] width 6 height 8
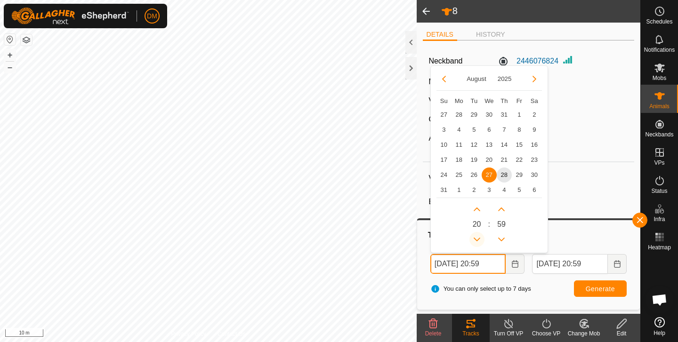
click at [475, 238] on button "Previous Hour" at bounding box center [477, 239] width 15 height 15
click at [476, 239] on span "Previous Hour" at bounding box center [476, 239] width 0 height 0
click at [475, 238] on icon "Previous Hour" at bounding box center [477, 240] width 8 height 8
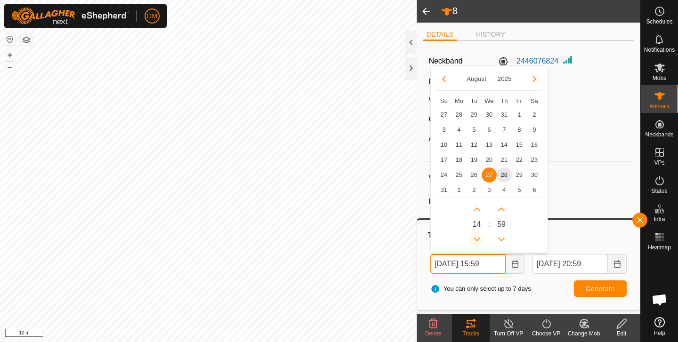
click at [475, 238] on icon "Previous Hour" at bounding box center [477, 240] width 8 height 8
click at [475, 238] on button "Previous Hour" at bounding box center [477, 239] width 15 height 15
click at [476, 239] on span "Previous Hour" at bounding box center [476, 239] width 0 height 0
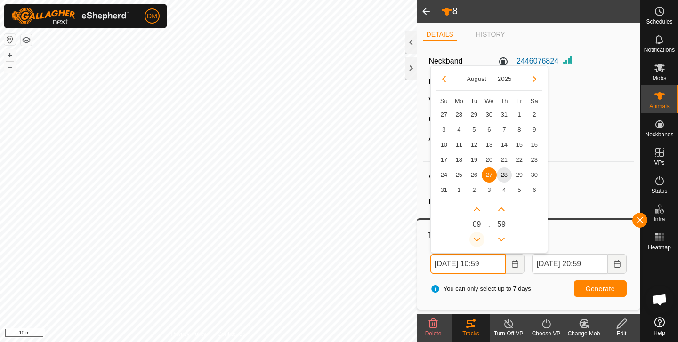
click at [475, 238] on icon "Previous Hour" at bounding box center [477, 240] width 8 height 8
click at [475, 238] on button "Previous Hour" at bounding box center [477, 239] width 15 height 15
click at [475, 237] on button "Previous Hour" at bounding box center [477, 239] width 15 height 15
type input "[DATE] 06:59"
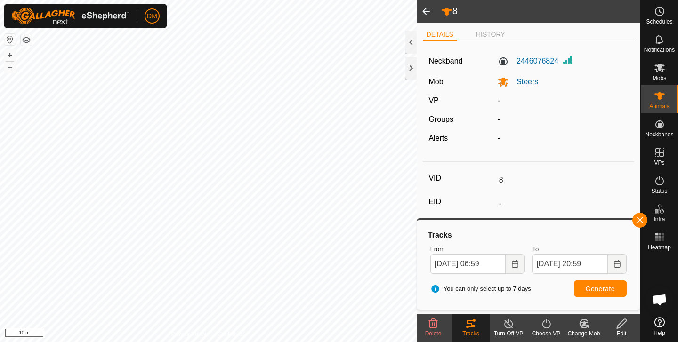
click at [540, 288] on div "You can only select up to 7 days Generate" at bounding box center [529, 289] width 204 height 23
click at [594, 285] on span "Generate" at bounding box center [600, 289] width 29 height 8
click at [10, 55] on button "+" at bounding box center [9, 54] width 11 height 11
click at [638, 219] on button "button" at bounding box center [640, 220] width 15 height 15
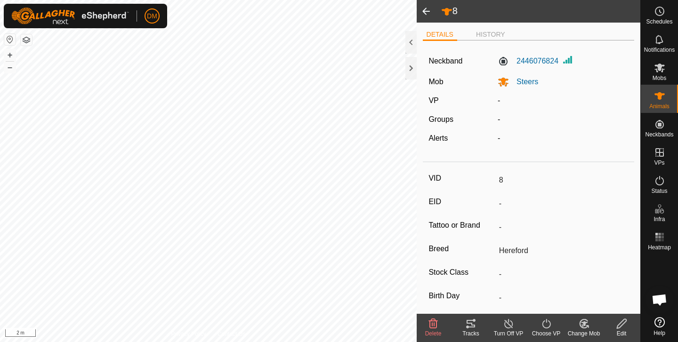
click at [427, 9] on span at bounding box center [426, 11] width 19 height 23
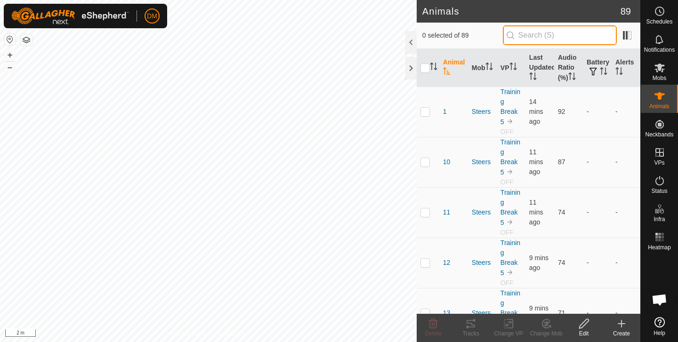
click at [544, 39] on input "text" at bounding box center [560, 35] width 114 height 20
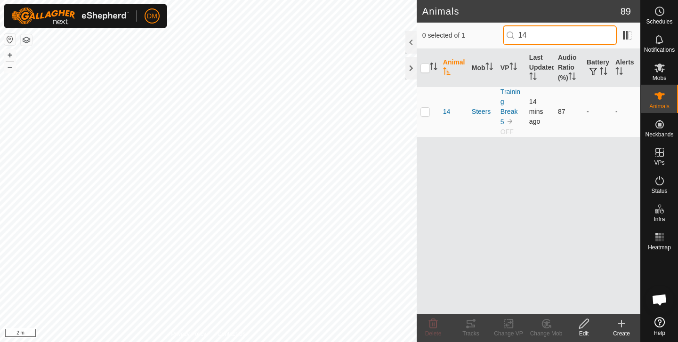
type input "14"
click at [428, 113] on p-checkbox at bounding box center [425, 112] width 9 height 8
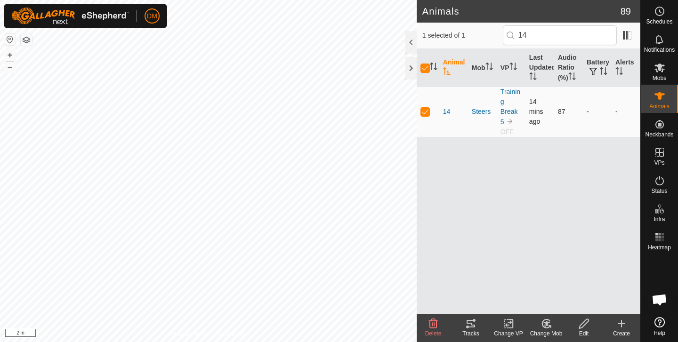
checkbox input "true"
click at [14, 66] on button "–" at bounding box center [9, 67] width 11 height 11
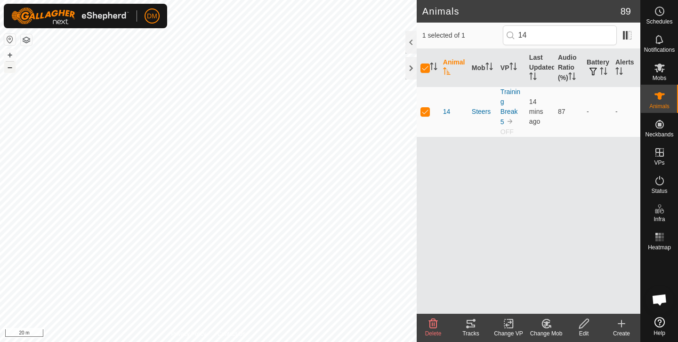
click at [14, 66] on button "–" at bounding box center [9, 67] width 11 height 11
click at [6, 57] on button "+" at bounding box center [9, 54] width 11 height 11
click at [663, 186] on icon at bounding box center [659, 180] width 11 height 11
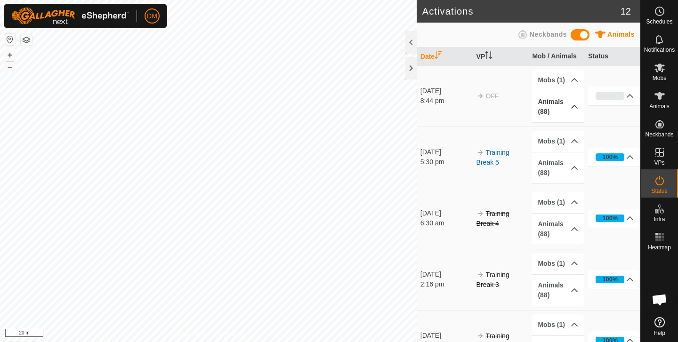
click at [573, 105] on p-accordion-header "Animals (88)" at bounding box center [557, 106] width 51 height 31
click at [630, 95] on p-accordion-header "94%" at bounding box center [613, 96] width 51 height 19
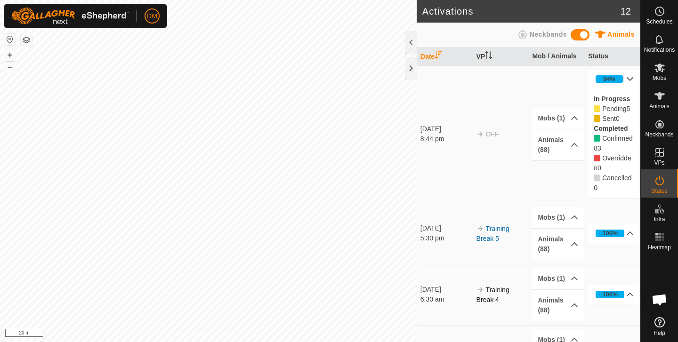
click at [631, 76] on p-accordion-header "94%" at bounding box center [613, 79] width 51 height 19
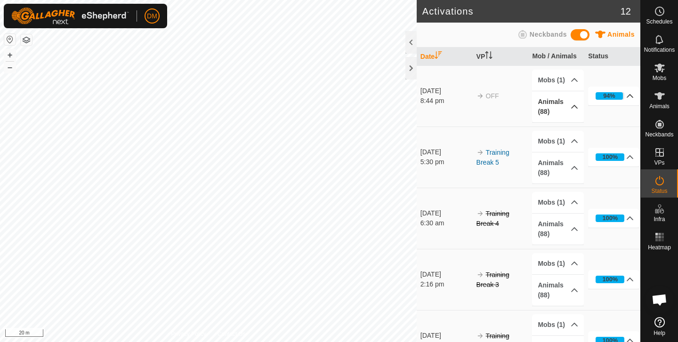
click at [573, 106] on p-accordion-header "Animals (88)" at bounding box center [557, 106] width 51 height 31
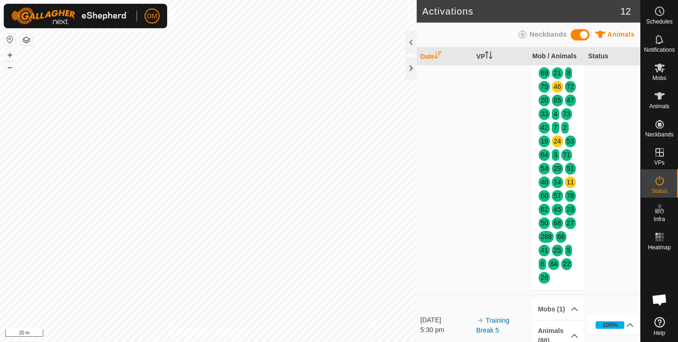
scroll to position [256, 0]
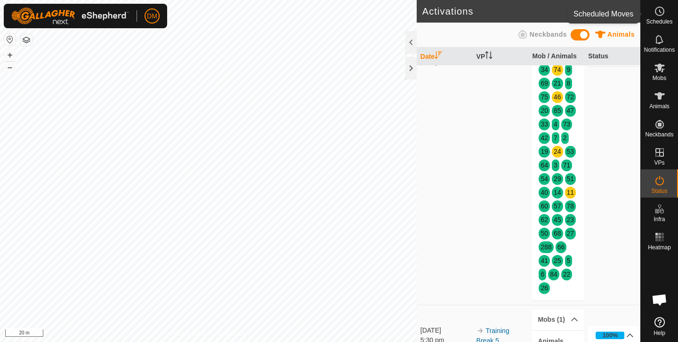
click at [661, 13] on icon at bounding box center [659, 11] width 11 height 11
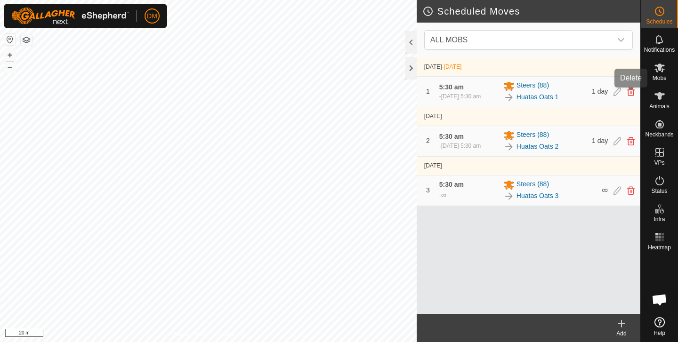
click at [633, 94] on icon at bounding box center [631, 92] width 8 height 8
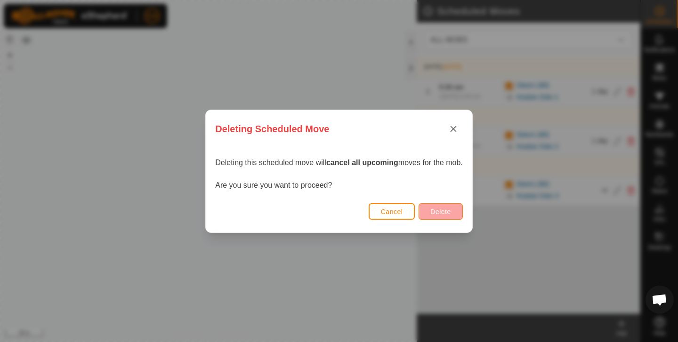
click at [446, 209] on span "Delete" at bounding box center [440, 212] width 20 height 8
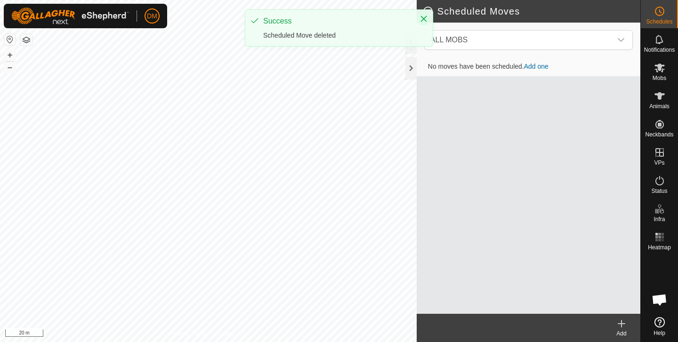
click at [423, 22] on icon "Close" at bounding box center [424, 19] width 8 height 8
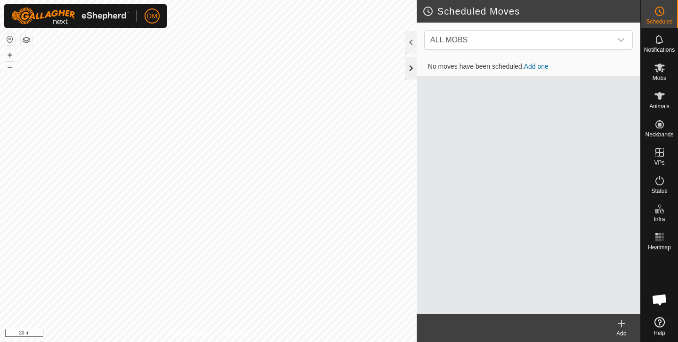
click at [411, 67] on div at bounding box center [411, 68] width 11 height 23
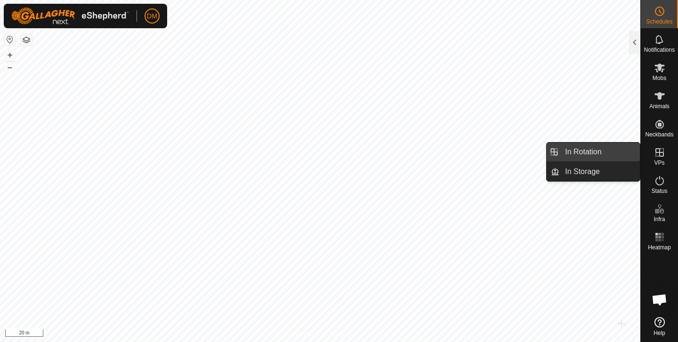
click at [609, 155] on link "In Rotation" at bounding box center [600, 152] width 81 height 19
click at [600, 151] on link "In Rotation" at bounding box center [600, 152] width 81 height 19
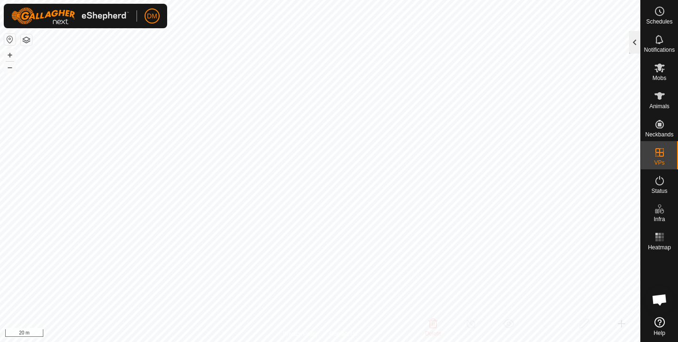
click at [635, 39] on div at bounding box center [634, 42] width 11 height 23
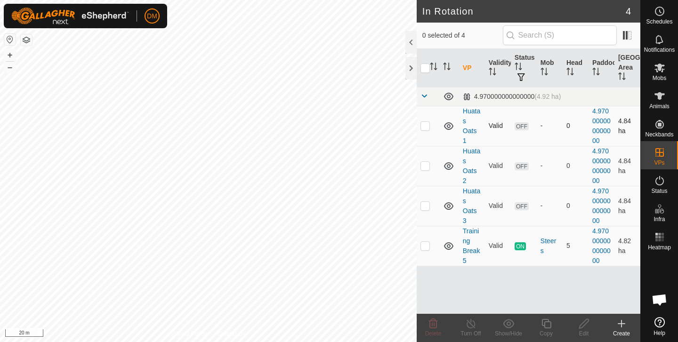
click at [427, 126] on p-checkbox at bounding box center [425, 126] width 9 height 8
checkbox input "true"
click at [586, 323] on icon at bounding box center [584, 323] width 12 height 11
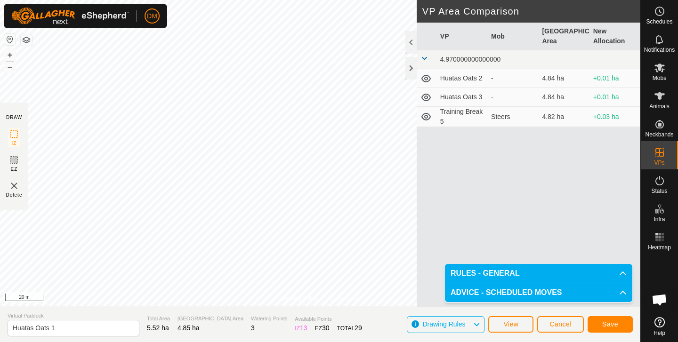
click at [607, 326] on span "Save" at bounding box center [610, 325] width 16 height 8
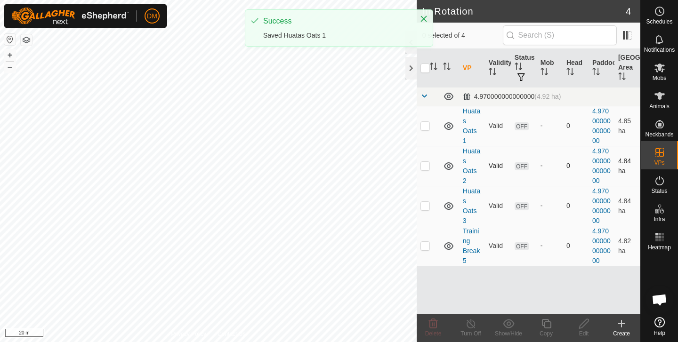
click at [423, 167] on p-checkbox at bounding box center [425, 166] width 9 height 8
checkbox input "true"
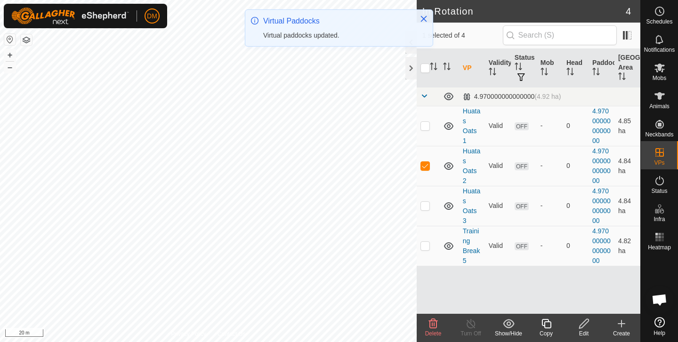
click at [581, 324] on icon at bounding box center [584, 323] width 12 height 11
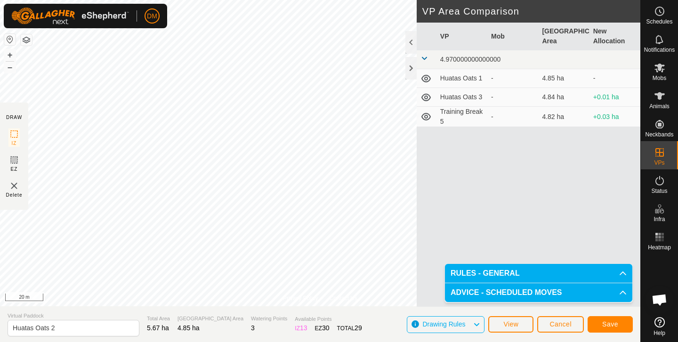
click at [602, 325] on span "Save" at bounding box center [610, 325] width 16 height 8
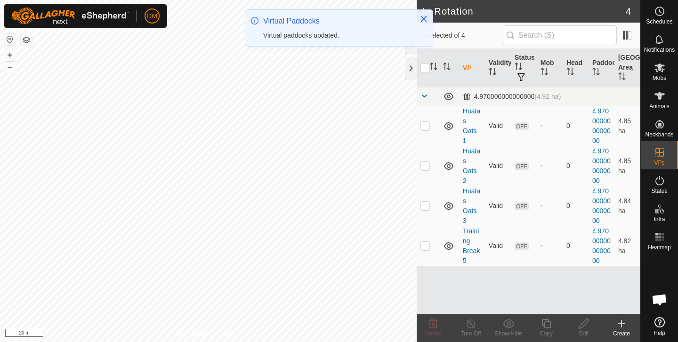
click at [425, 206] on p-checkbox at bounding box center [425, 206] width 9 height 8
checkbox input "true"
click at [581, 324] on icon at bounding box center [584, 323] width 12 height 11
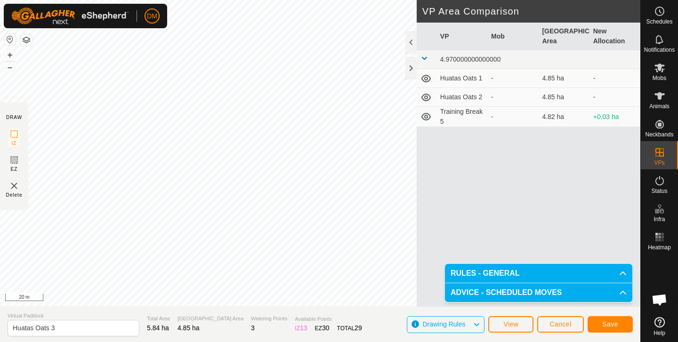
click at [601, 325] on button "Save" at bounding box center [610, 324] width 45 height 16
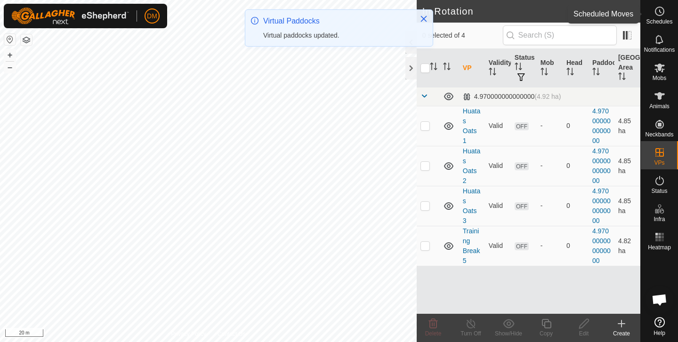
click at [658, 16] on circle at bounding box center [660, 11] width 8 height 8
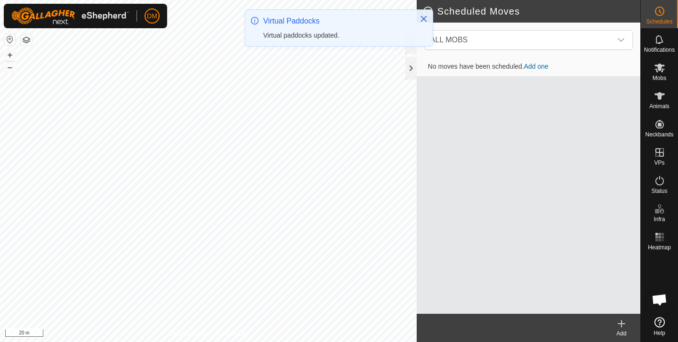
click at [544, 66] on link "Add one" at bounding box center [536, 67] width 24 height 8
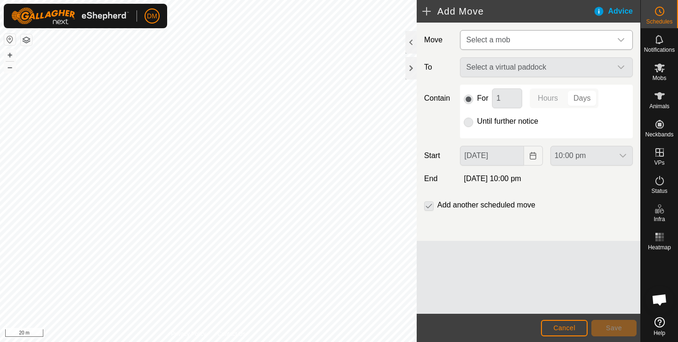
click at [513, 40] on span "Select a mob" at bounding box center [536, 40] width 149 height 19
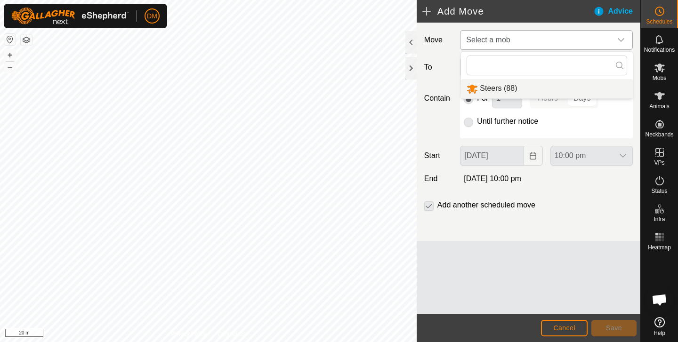
click at [492, 93] on li "Steers (88)" at bounding box center [547, 88] width 172 height 19
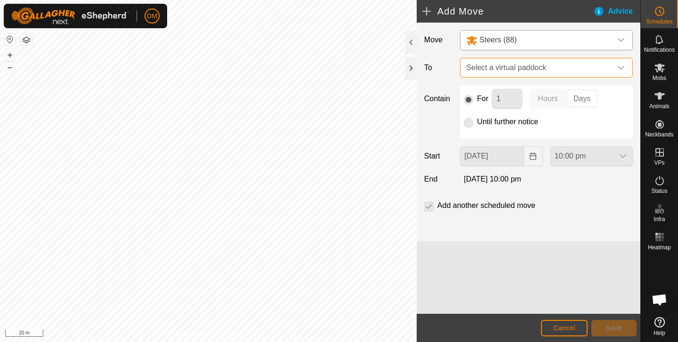
click at [500, 64] on span "Select a virtual paddock" at bounding box center [536, 67] width 149 height 19
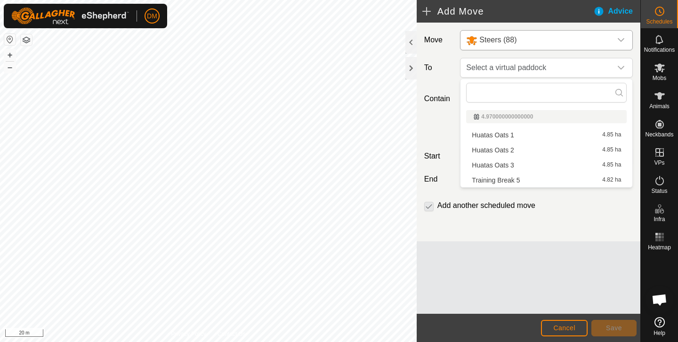
click at [508, 135] on li "Huatas Oats 1 4.85 ha" at bounding box center [546, 135] width 161 height 14
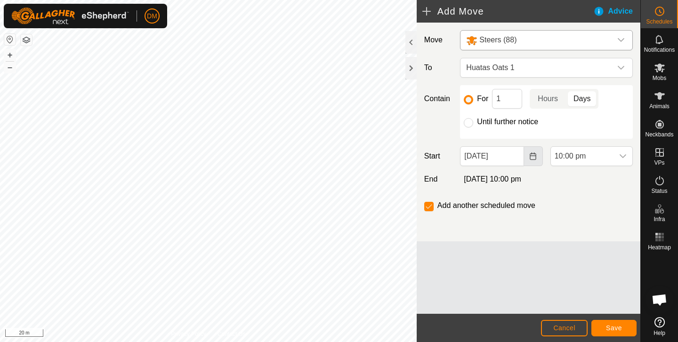
click at [535, 158] on icon "Choose Date" at bounding box center [533, 157] width 8 height 8
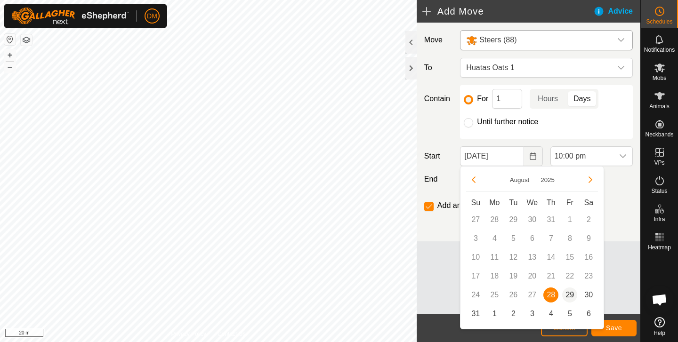
click at [572, 292] on span "29" at bounding box center [569, 295] width 15 height 15
type input "[DATE]"
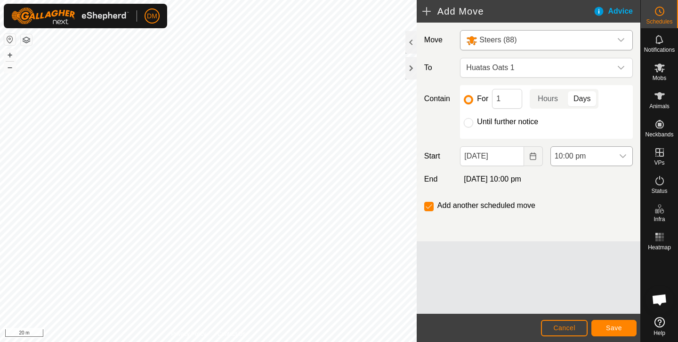
click at [625, 159] on icon "dropdown trigger" at bounding box center [623, 157] width 8 height 8
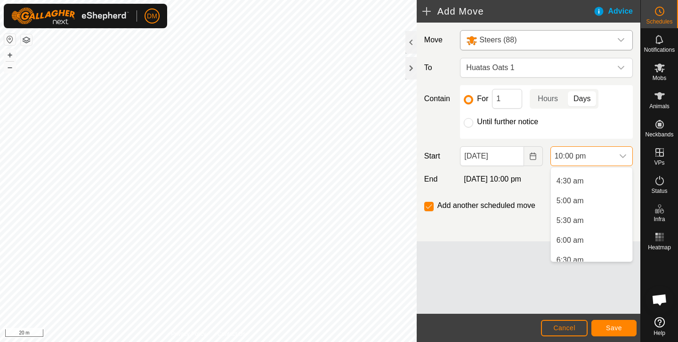
scroll to position [194, 0]
click at [577, 200] on li "5:30 am" at bounding box center [591, 200] width 81 height 19
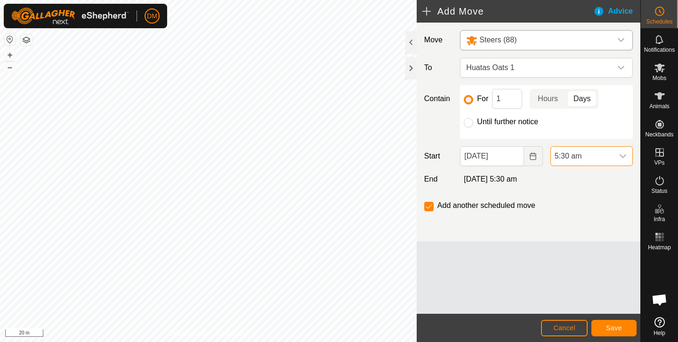
scroll to position [795, 0]
click at [611, 329] on span "Save" at bounding box center [614, 329] width 16 height 8
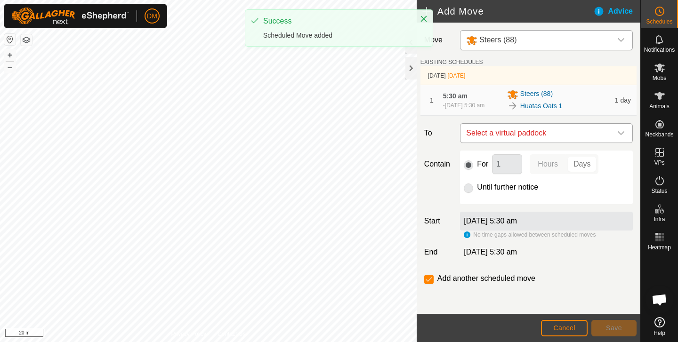
click at [503, 138] on span "Select a virtual paddock" at bounding box center [536, 133] width 149 height 19
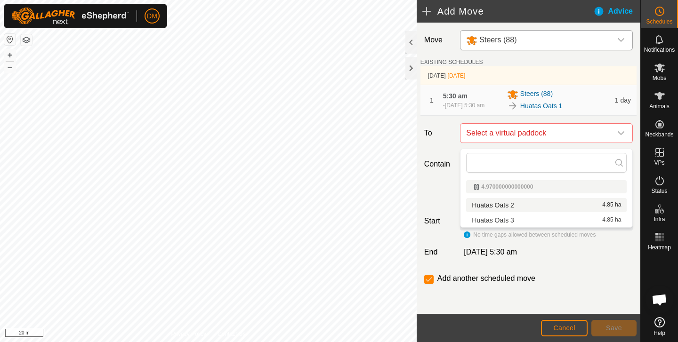
click at [503, 205] on li "Huatas Oats 2 4.85 ha" at bounding box center [546, 205] width 161 height 14
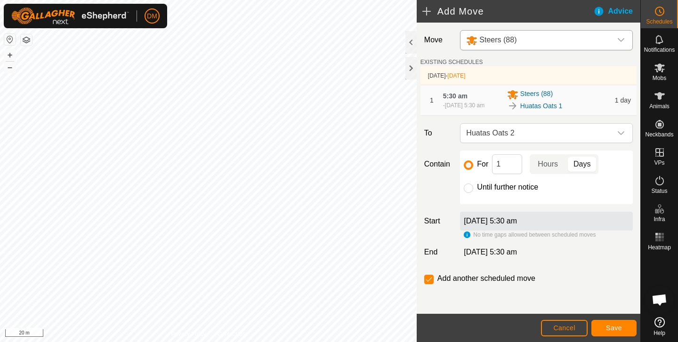
click at [607, 326] on span "Save" at bounding box center [614, 329] width 16 height 8
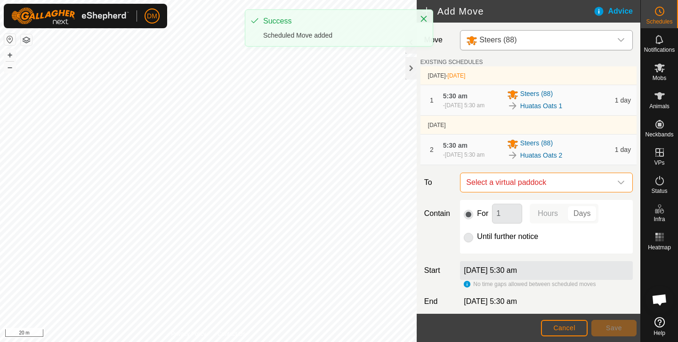
click at [504, 192] on span "Select a virtual paddock" at bounding box center [536, 182] width 149 height 19
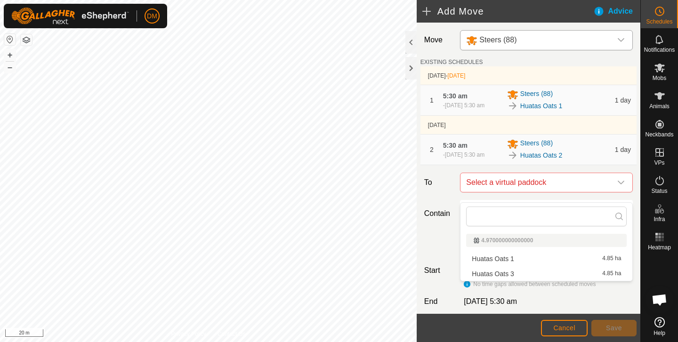
click at [515, 272] on li "Huatas Oats 3 4.85 ha" at bounding box center [546, 274] width 161 height 14
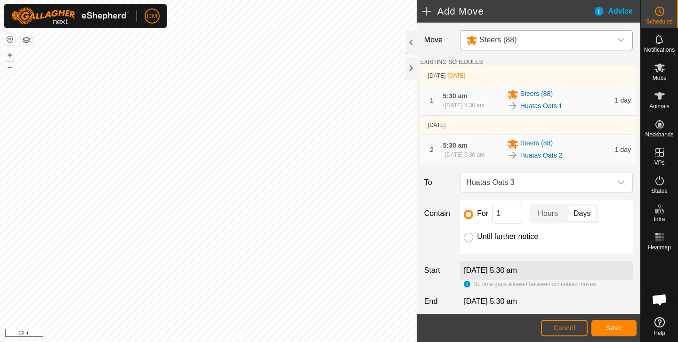
click at [467, 243] on input "Until further notice" at bounding box center [468, 237] width 9 height 9
radio input "true"
checkbox input "false"
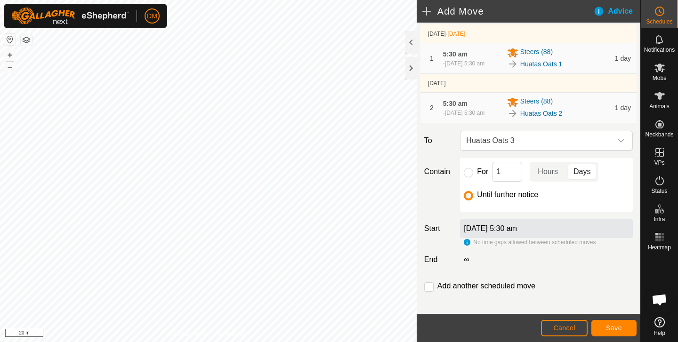
scroll to position [42, 0]
click at [615, 325] on span "Save" at bounding box center [614, 329] width 16 height 8
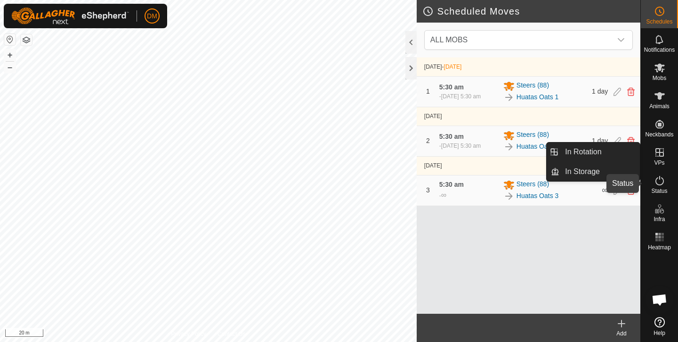
click at [658, 181] on icon at bounding box center [659, 180] width 11 height 11
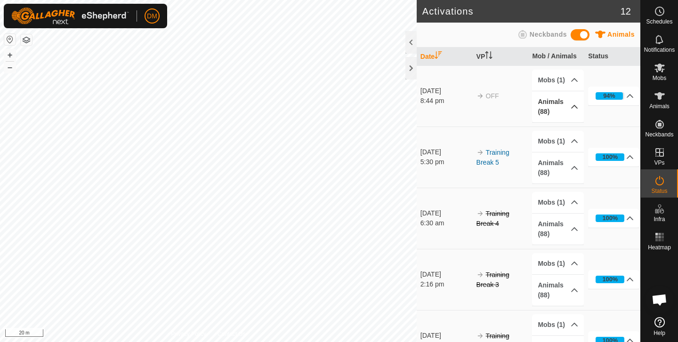
click at [575, 109] on p-accordion-header "Animals (88)" at bounding box center [557, 106] width 51 height 31
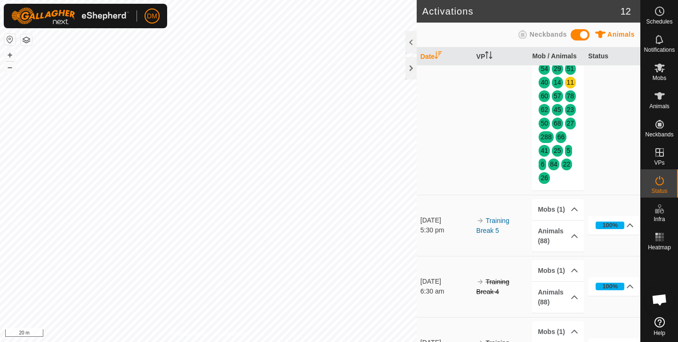
scroll to position [367, 0]
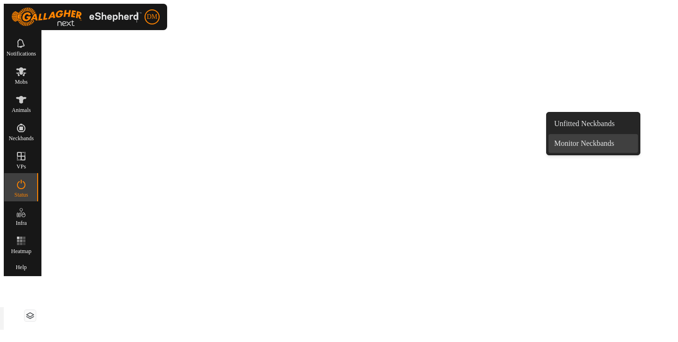
click at [601, 147] on link "Monitor Neckbands" at bounding box center [593, 143] width 89 height 19
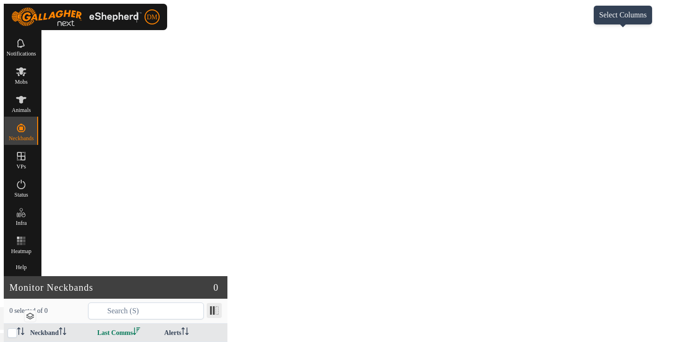
click at [222, 303] on span at bounding box center [214, 310] width 15 height 15
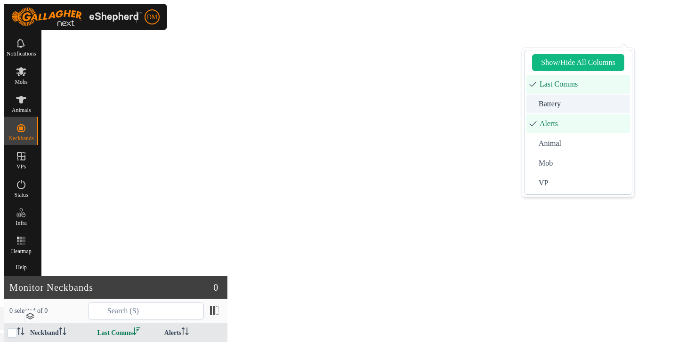
click at [553, 103] on li "Battery" at bounding box center [579, 104] width 104 height 19
click at [227, 324] on div "Neckband Last Comms Battery Alerts No neckbands are in the monitor state." at bounding box center [116, 347] width 224 height 47
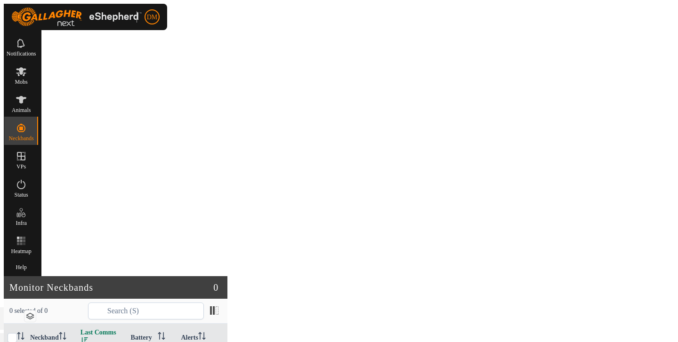
click at [88, 338] on icon "Activate to sort" at bounding box center [84, 342] width 7 height 8
click at [127, 324] on th "Last Comms" at bounding box center [102, 338] width 50 height 28
click at [17, 333] on input "checkbox" at bounding box center [12, 337] width 9 height 9
checkbox input "false"
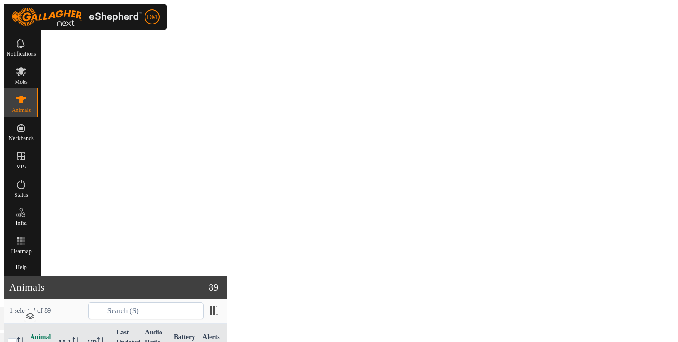
scroll to position [2227, 0]
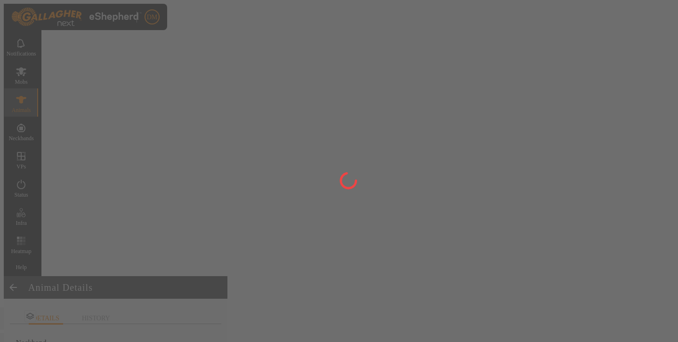
type input "8"
type input "-"
type input "Hereford"
type input "-"
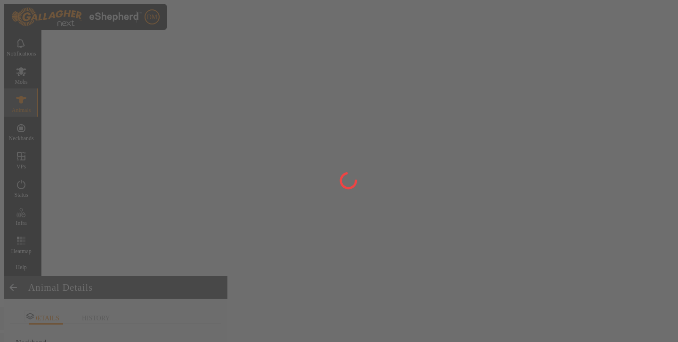
type input "-"
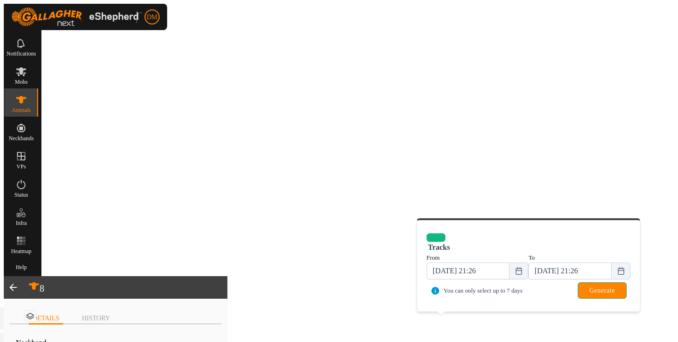
click at [518, 268] on icon "Choose Date" at bounding box center [519, 272] width 8 height 8
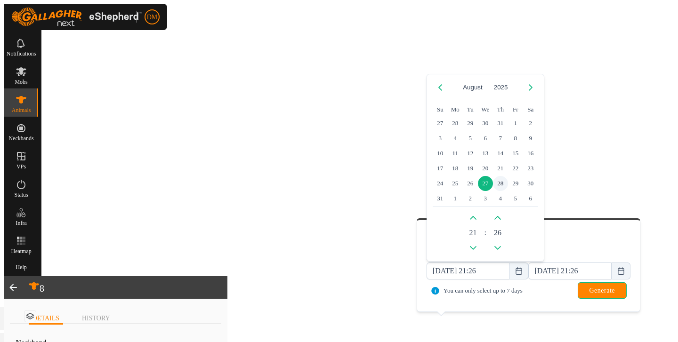
click at [503, 176] on span "28" at bounding box center [500, 183] width 15 height 15
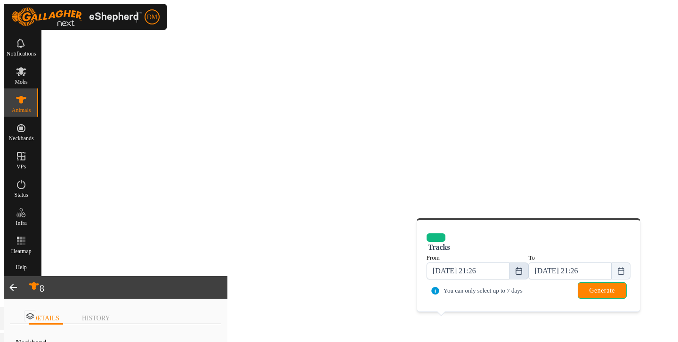
click at [516, 268] on icon "Choose Date" at bounding box center [519, 272] width 6 height 8
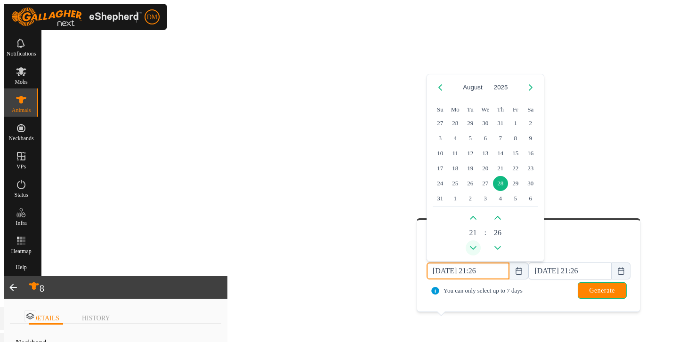
click at [479, 241] on button "Previous Hour" at bounding box center [473, 248] width 15 height 15
click at [475, 250] on span "Previous Hour" at bounding box center [475, 250] width 0 height 0
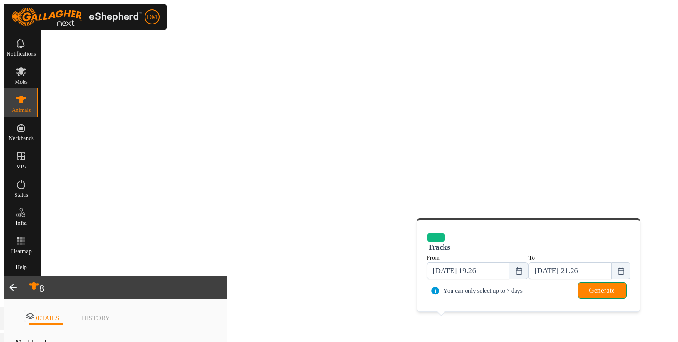
click at [583, 289] on button "Generate" at bounding box center [602, 291] width 49 height 16
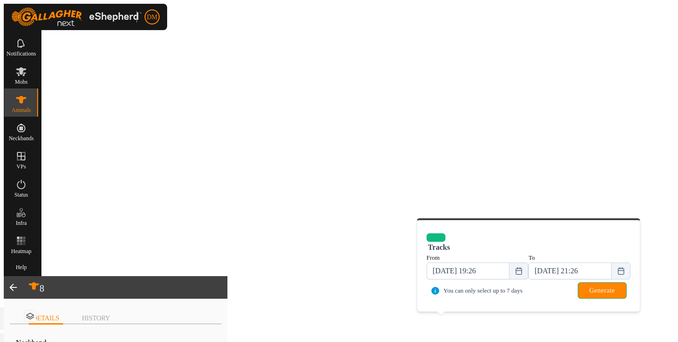
click at [516, 268] on icon "Choose Date" at bounding box center [519, 272] width 8 height 8
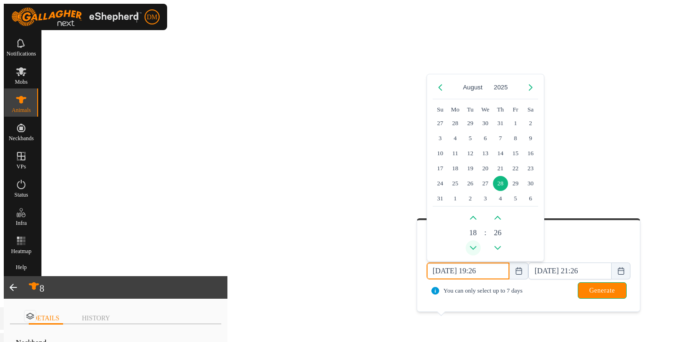
click at [479, 241] on button "Previous Hour" at bounding box center [473, 248] width 15 height 15
click at [475, 244] on span "Previous Hour" at bounding box center [475, 244] width 0 height 0
type input "28 Aug, 2025 17:26"
click at [581, 287] on button "Generate" at bounding box center [602, 291] width 49 height 16
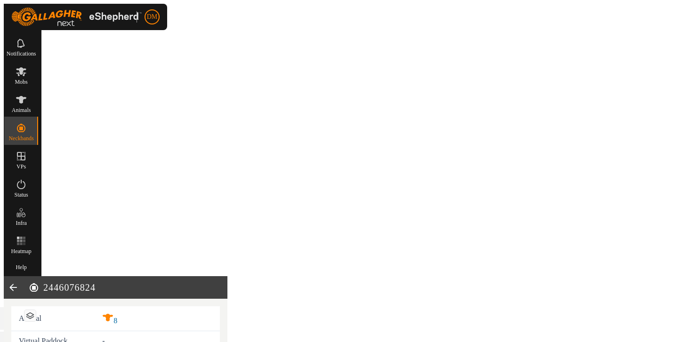
click at [23, 276] on icon at bounding box center [13, 287] width 19 height 23
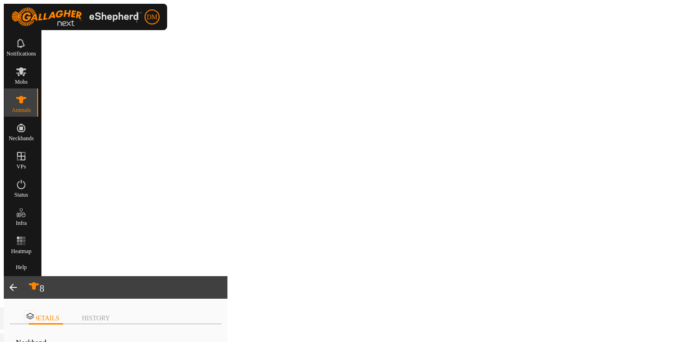
click at [23, 276] on span at bounding box center [13, 287] width 19 height 23
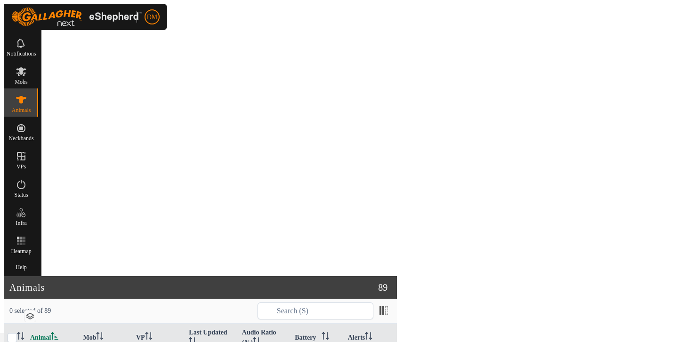
scroll to position [1440, 0]
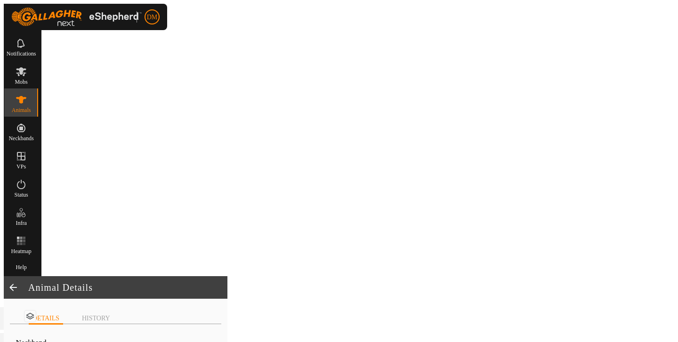
type input "Test"
type input "-"
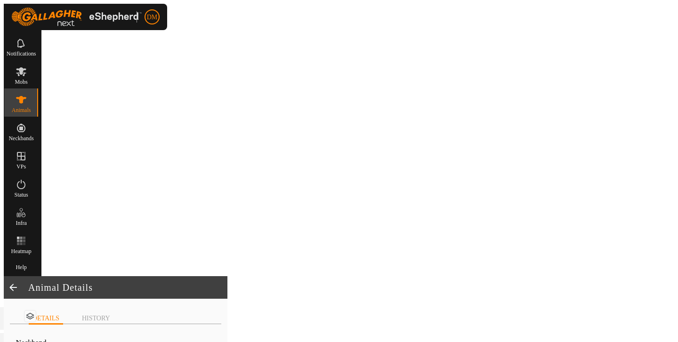
type input "0 kg"
type input "-"
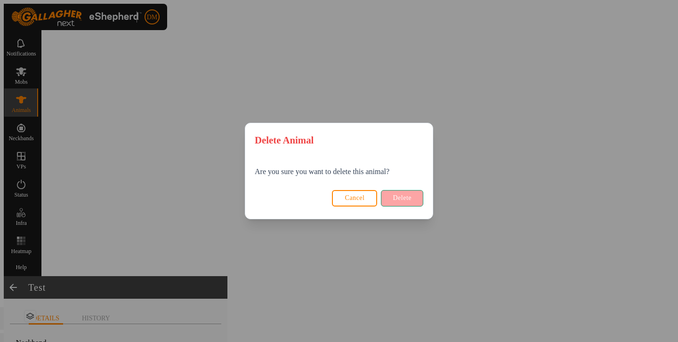
click at [411, 203] on button "Delete" at bounding box center [402, 198] width 42 height 16
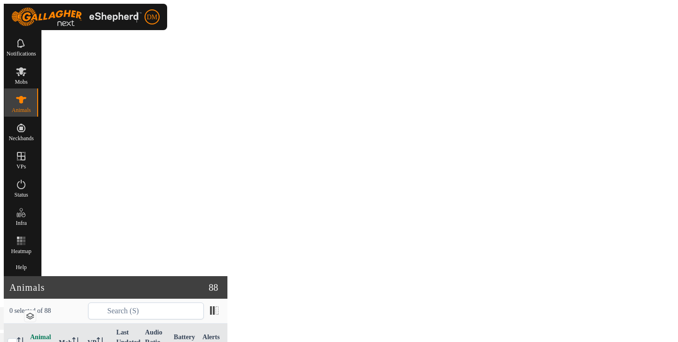
scroll to position [1595, 0]
